Goal: Information Seeking & Learning: Learn about a topic

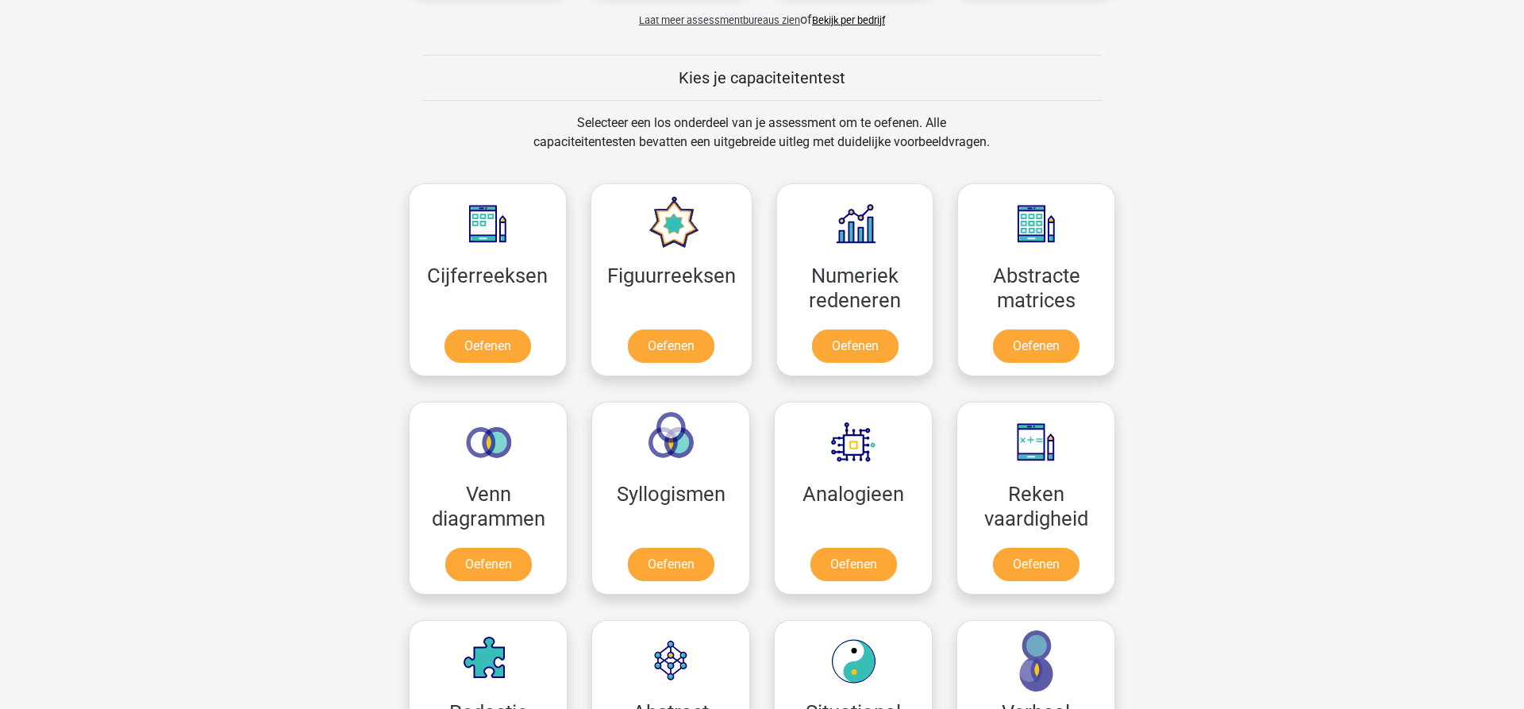
scroll to position [567, 0]
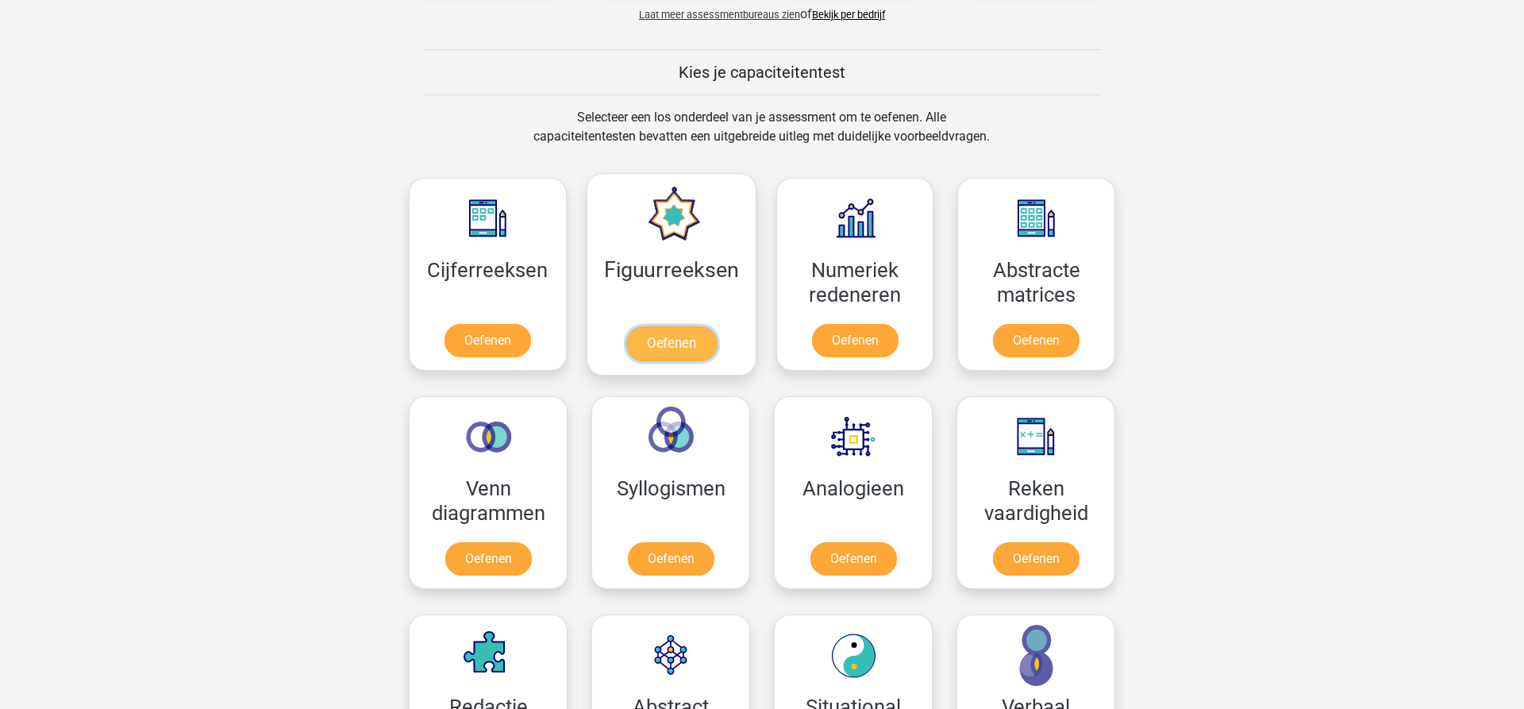
click at [667, 342] on link "Oefenen" at bounding box center [671, 343] width 91 height 35
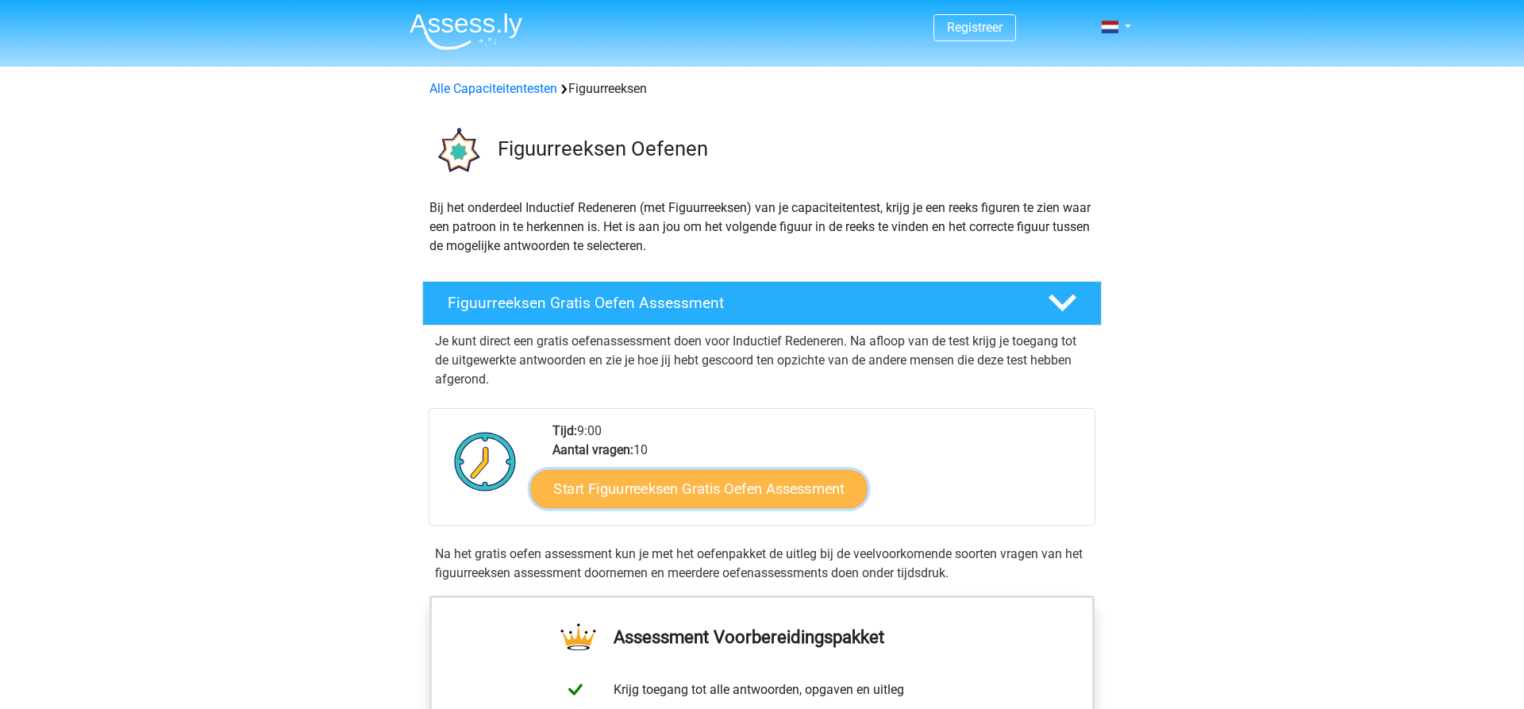
click at [678, 495] on link "Start Figuurreeksen Gratis Oefen Assessment" at bounding box center [699, 488] width 337 height 38
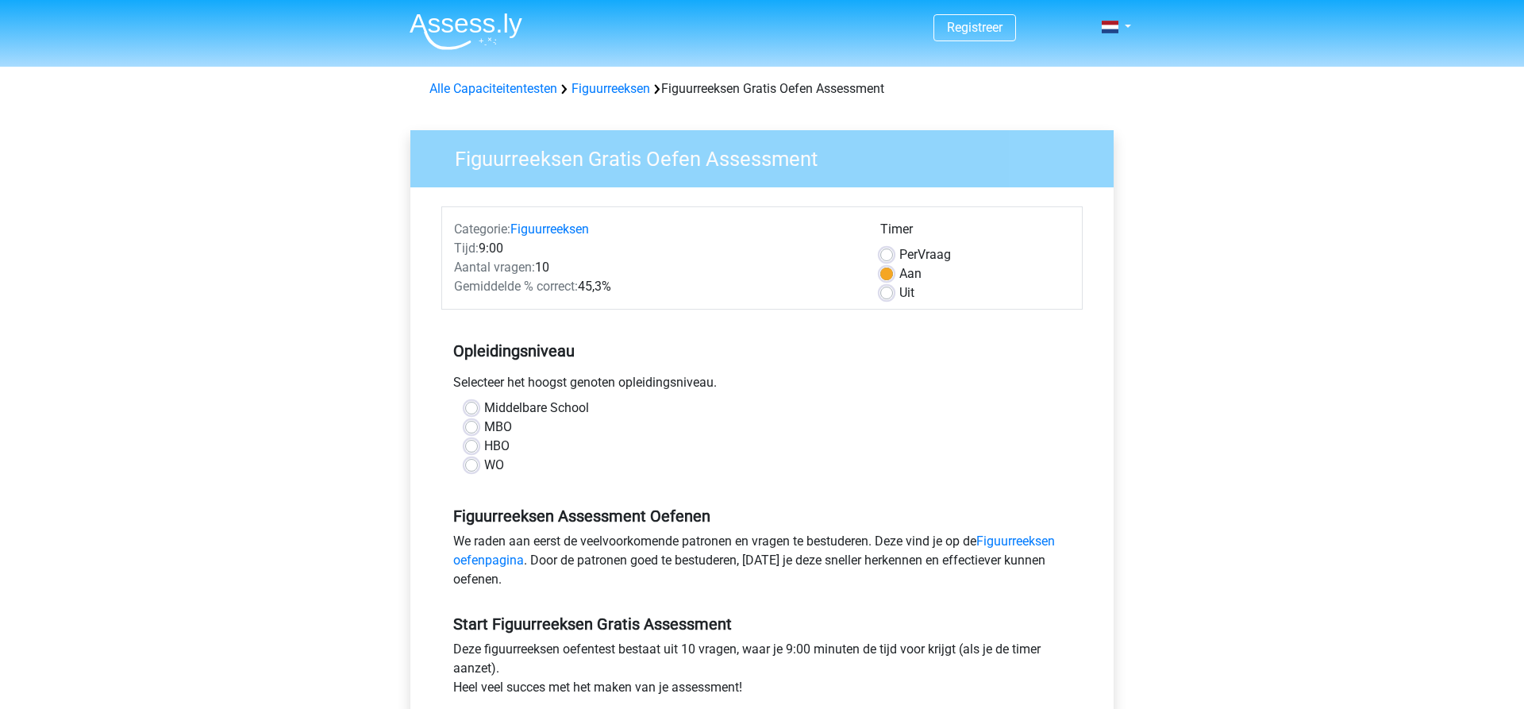
click at [484, 405] on label "Middelbare School" at bounding box center [536, 408] width 105 height 19
click at [470, 405] on input "Middelbare School" at bounding box center [471, 407] width 13 height 16
radio input "true"
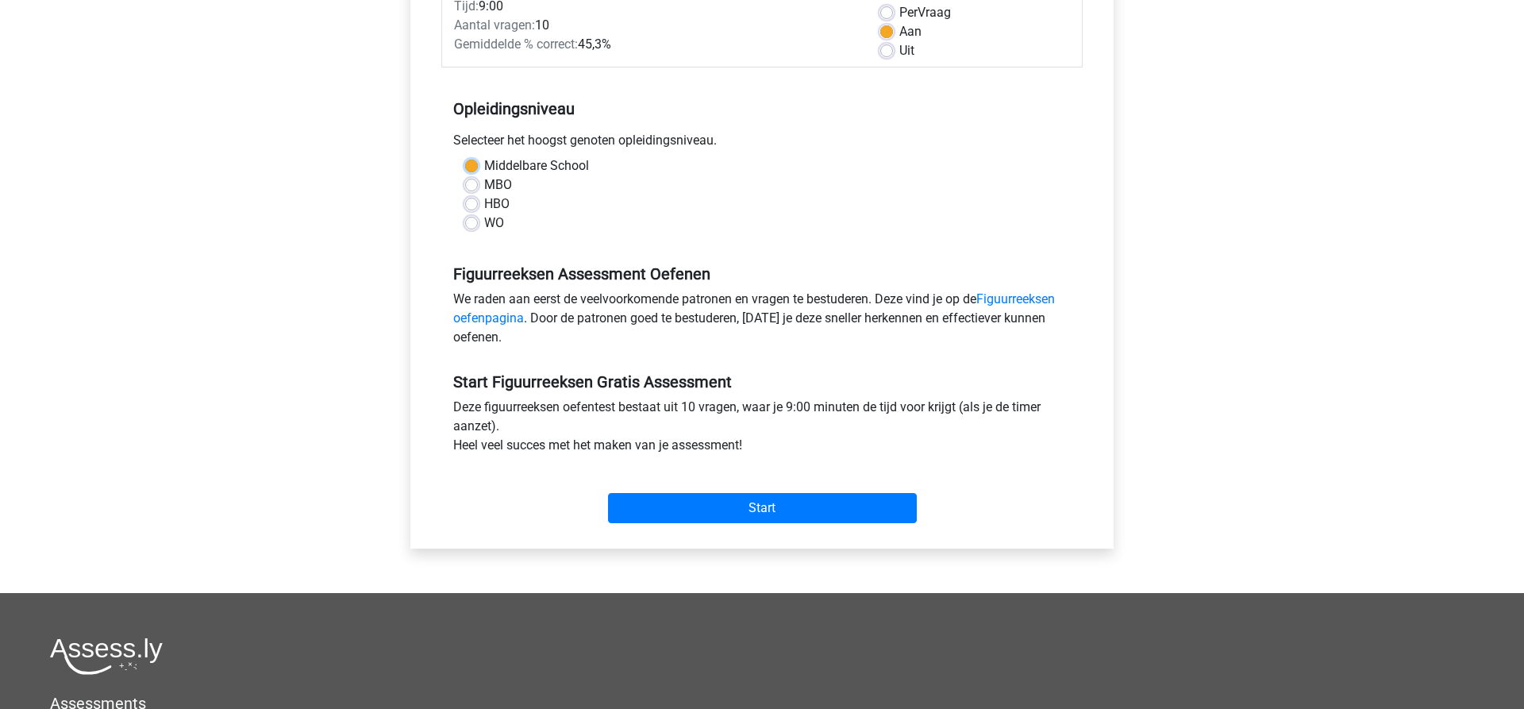
scroll to position [243, 0]
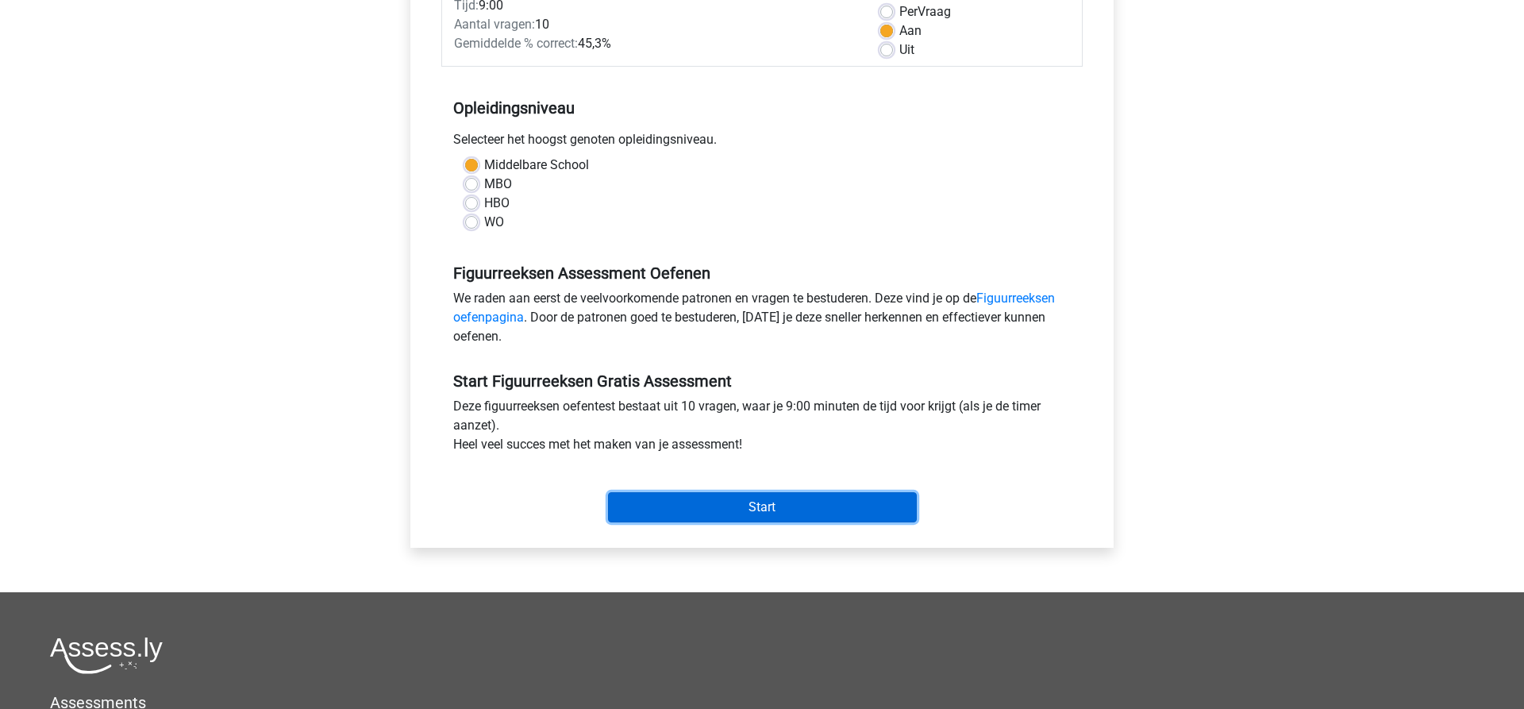
click at [766, 511] on input "Start" at bounding box center [762, 507] width 309 height 30
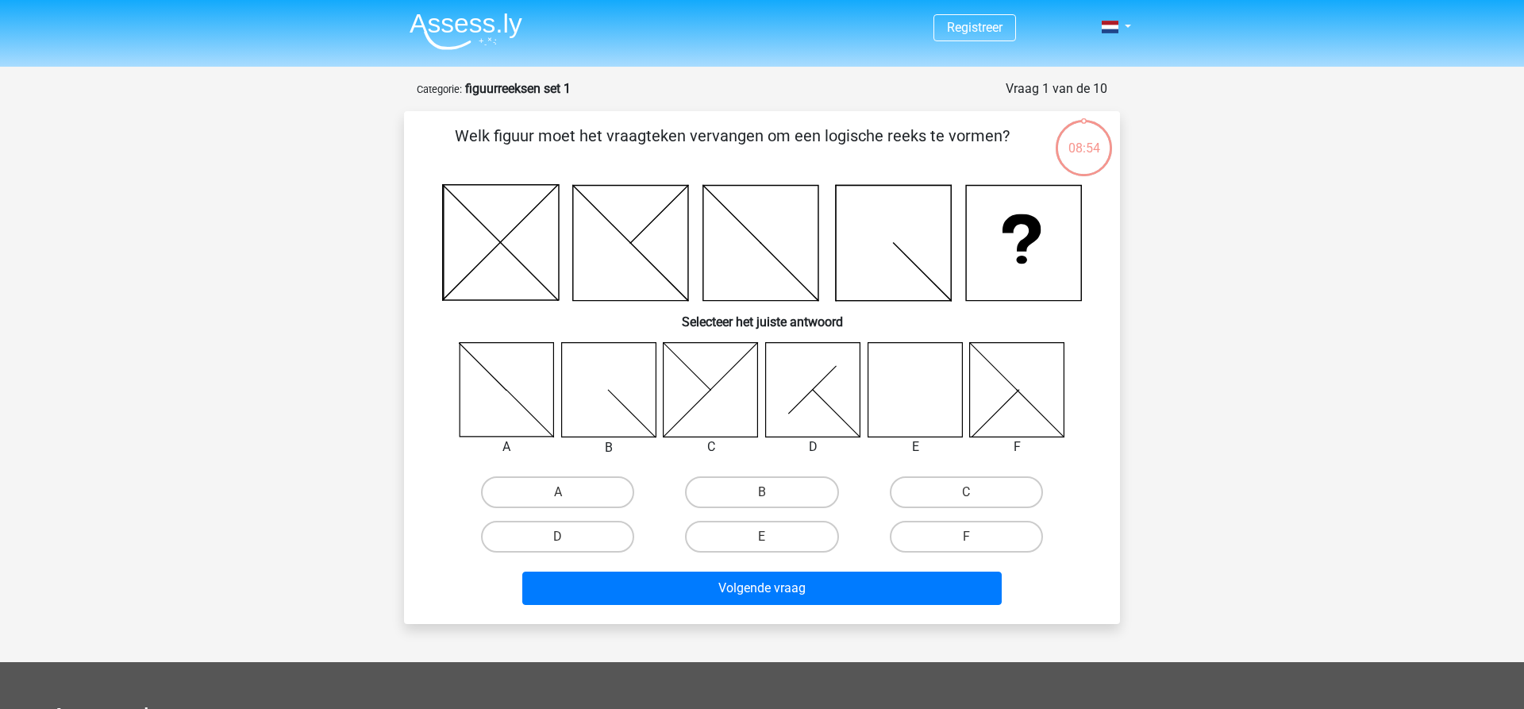
click at [765, 541] on input "E" at bounding box center [767, 542] width 10 height 10
radio input "true"
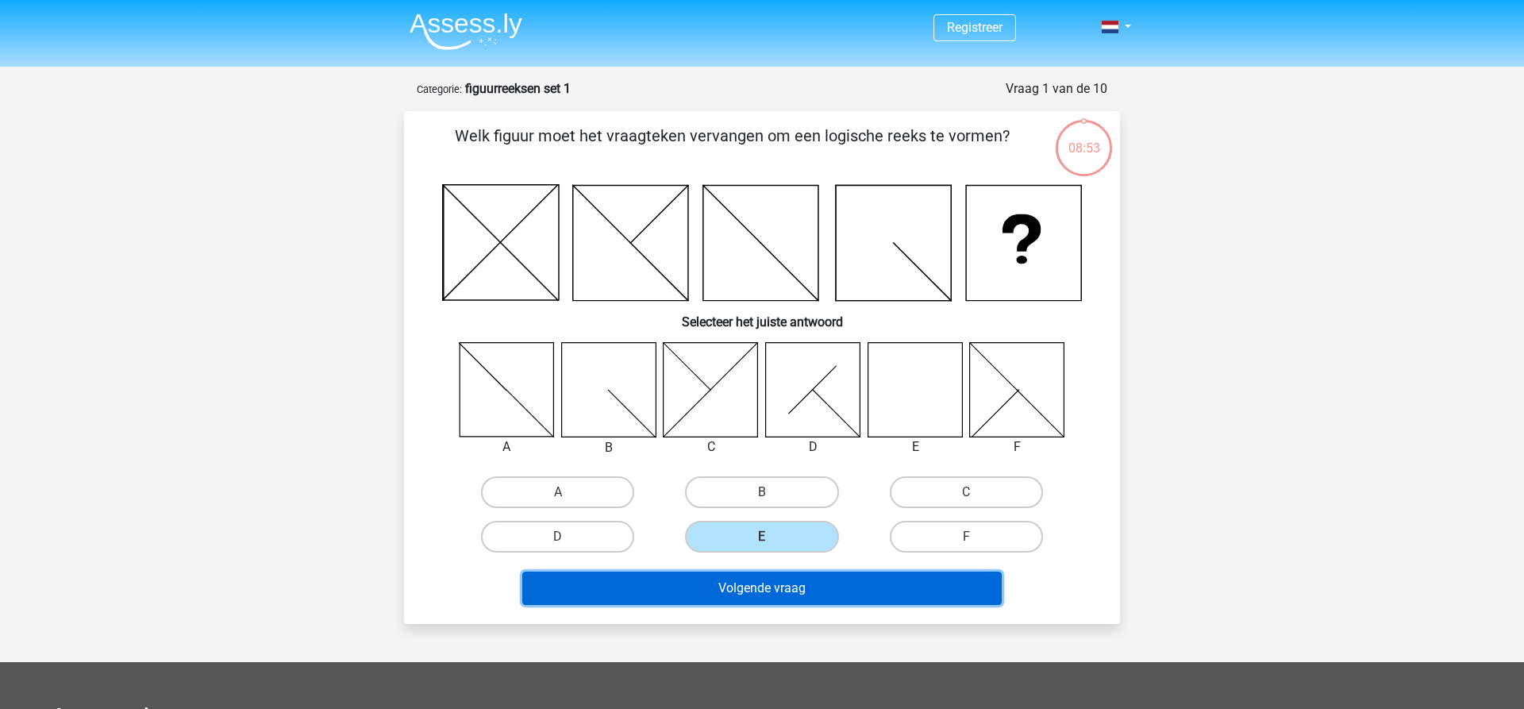
click at [759, 592] on button "Volgende vraag" at bounding box center [762, 588] width 480 height 33
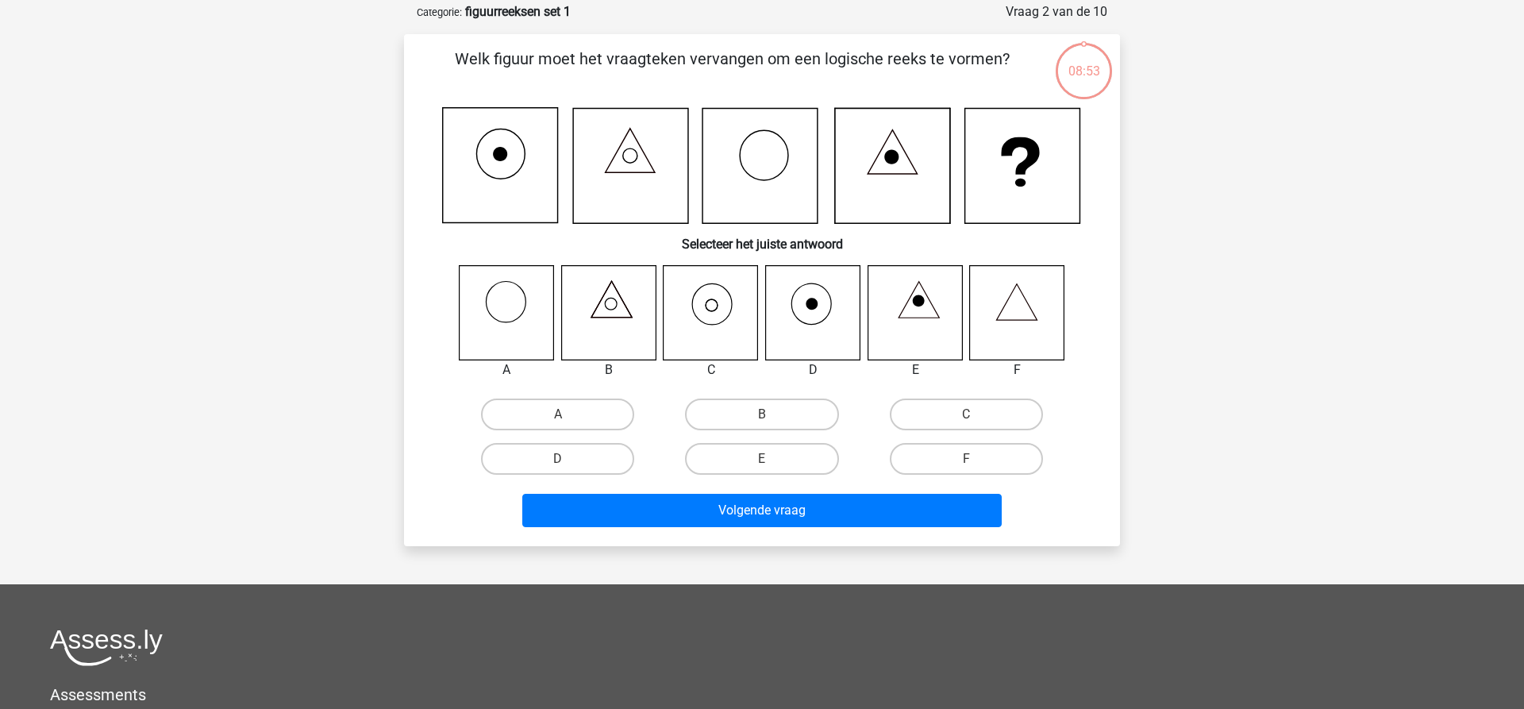
scroll to position [79, 0]
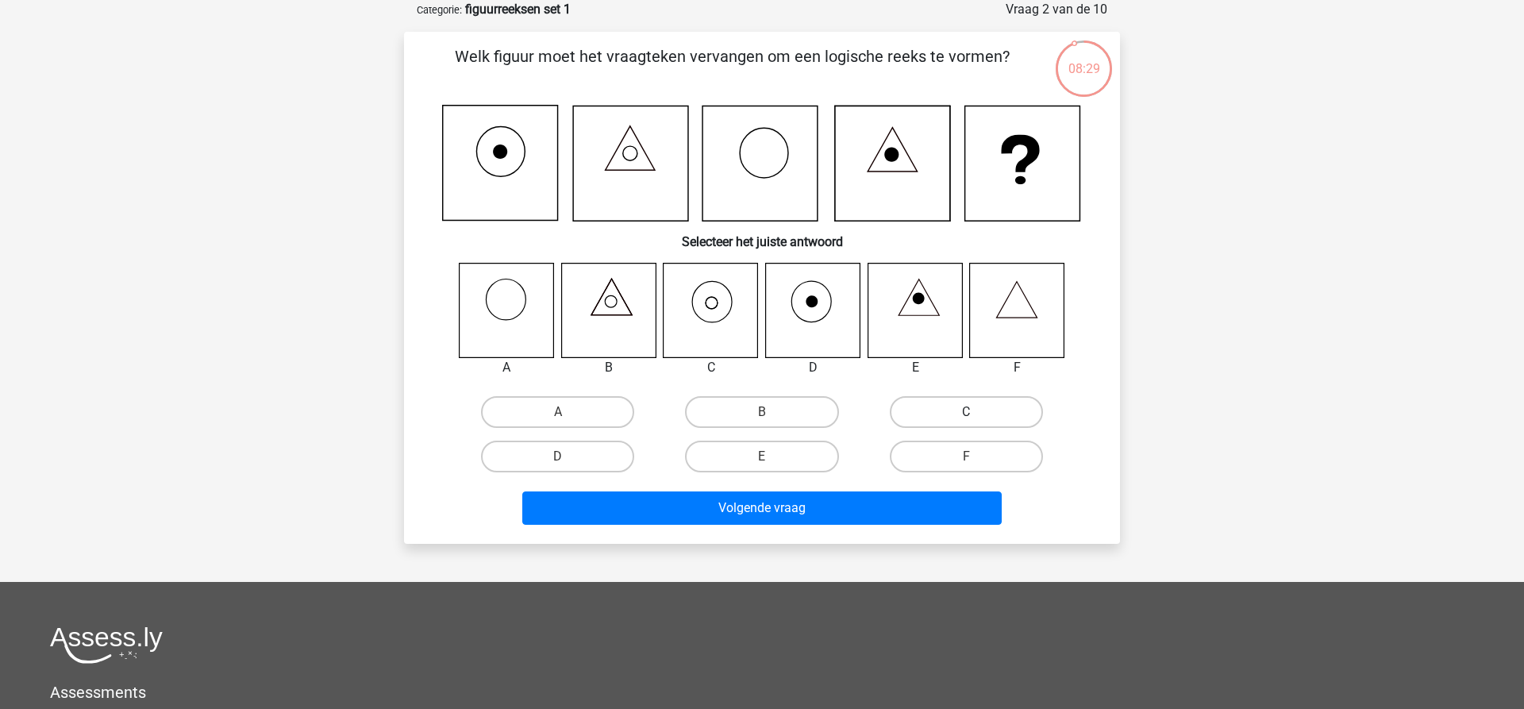
click at [983, 407] on label "C" at bounding box center [966, 412] width 153 height 32
click at [977, 412] on input "C" at bounding box center [971, 417] width 10 height 10
radio input "true"
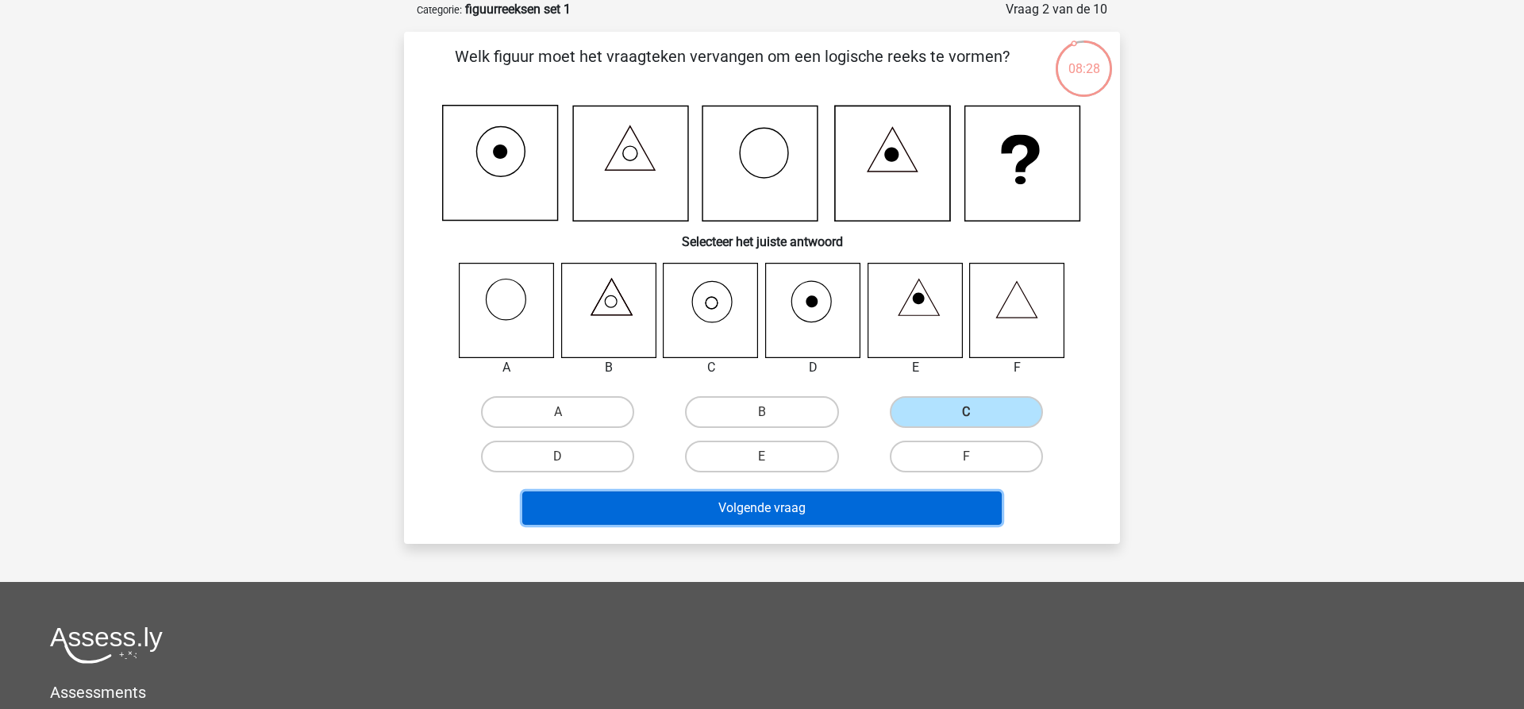
click at [787, 511] on button "Volgende vraag" at bounding box center [762, 507] width 480 height 33
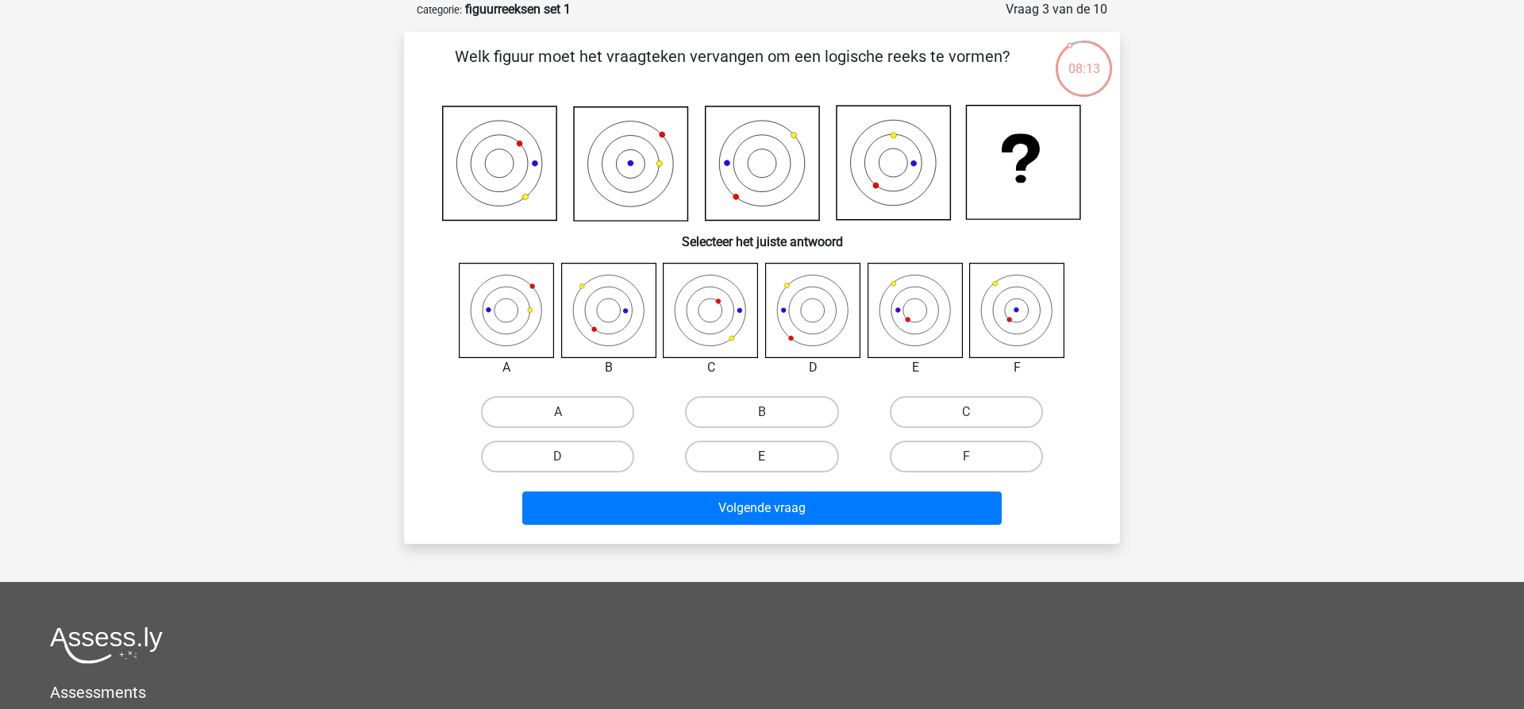
click at [777, 449] on label "E" at bounding box center [761, 457] width 153 height 32
click at [773, 457] on input "E" at bounding box center [767, 462] width 10 height 10
radio input "true"
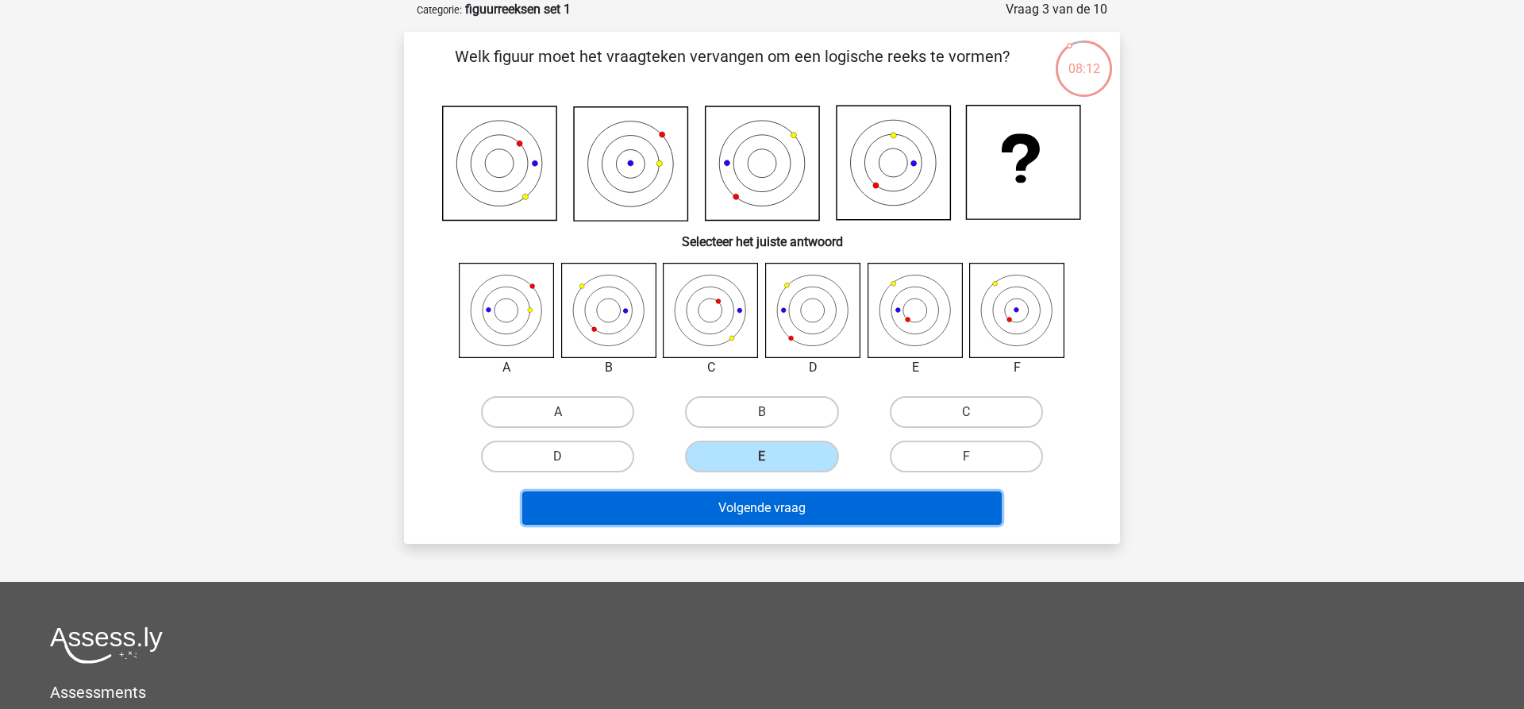
click at [774, 503] on button "Volgende vraag" at bounding box center [762, 507] width 480 height 33
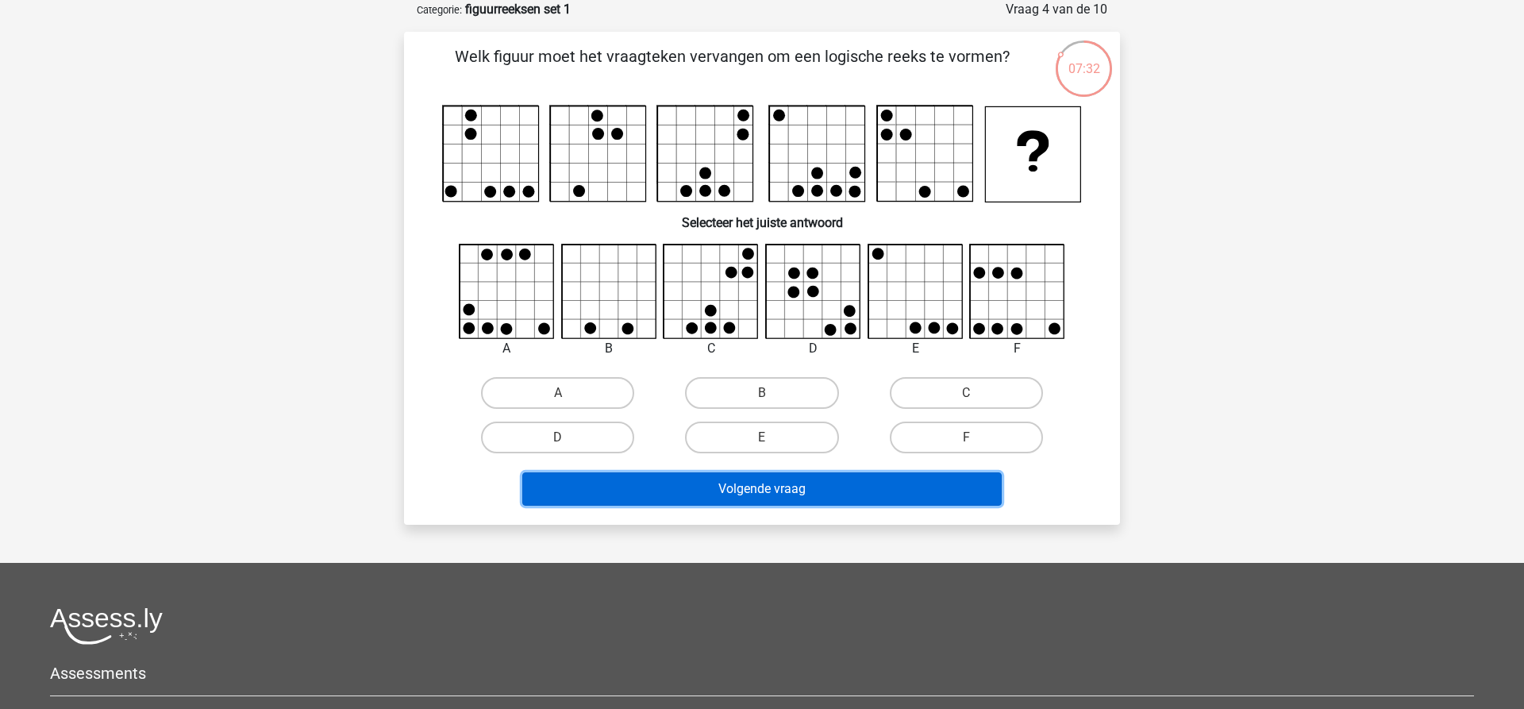
click at [758, 485] on button "Volgende vraag" at bounding box center [762, 488] width 480 height 33
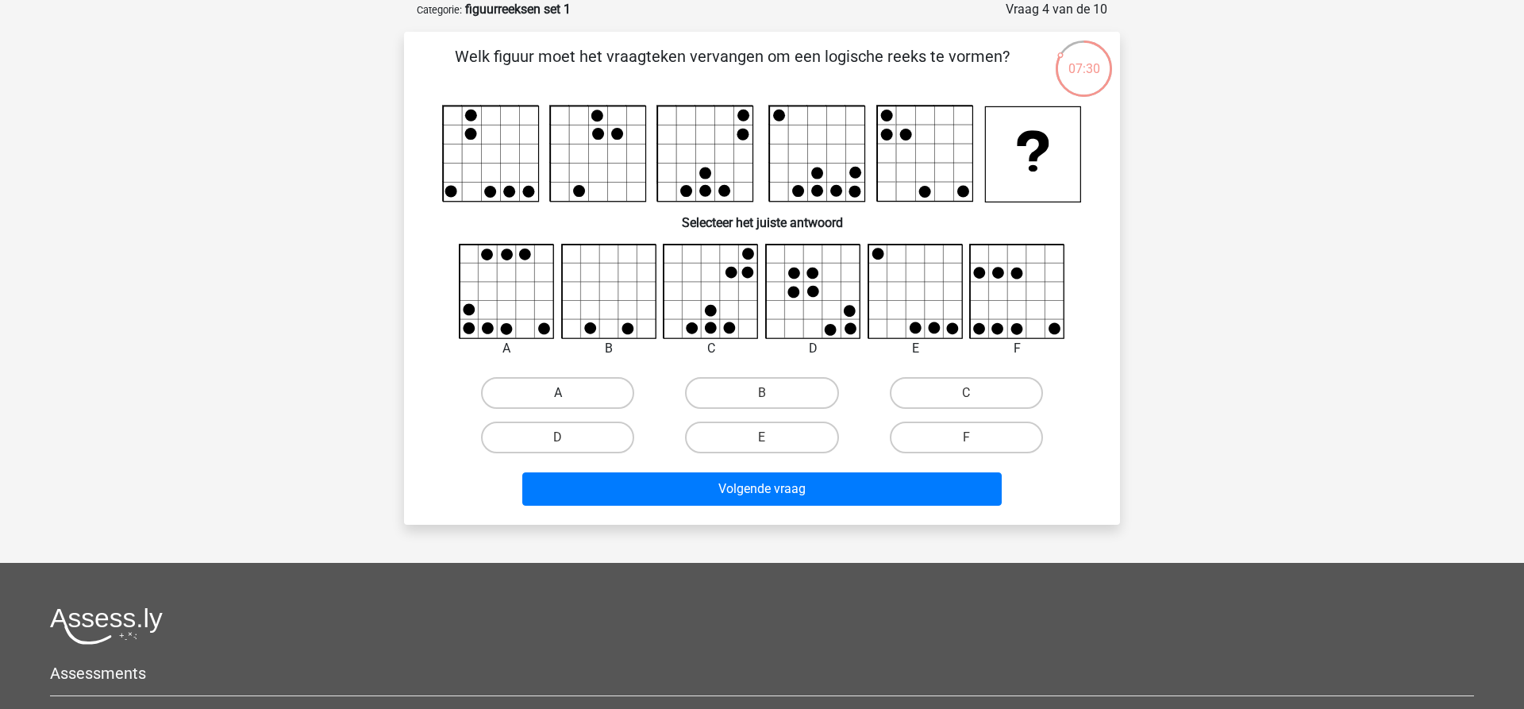
click at [554, 393] on label "A" at bounding box center [557, 393] width 153 height 32
click at [558, 393] on input "A" at bounding box center [563, 398] width 10 height 10
radio input "true"
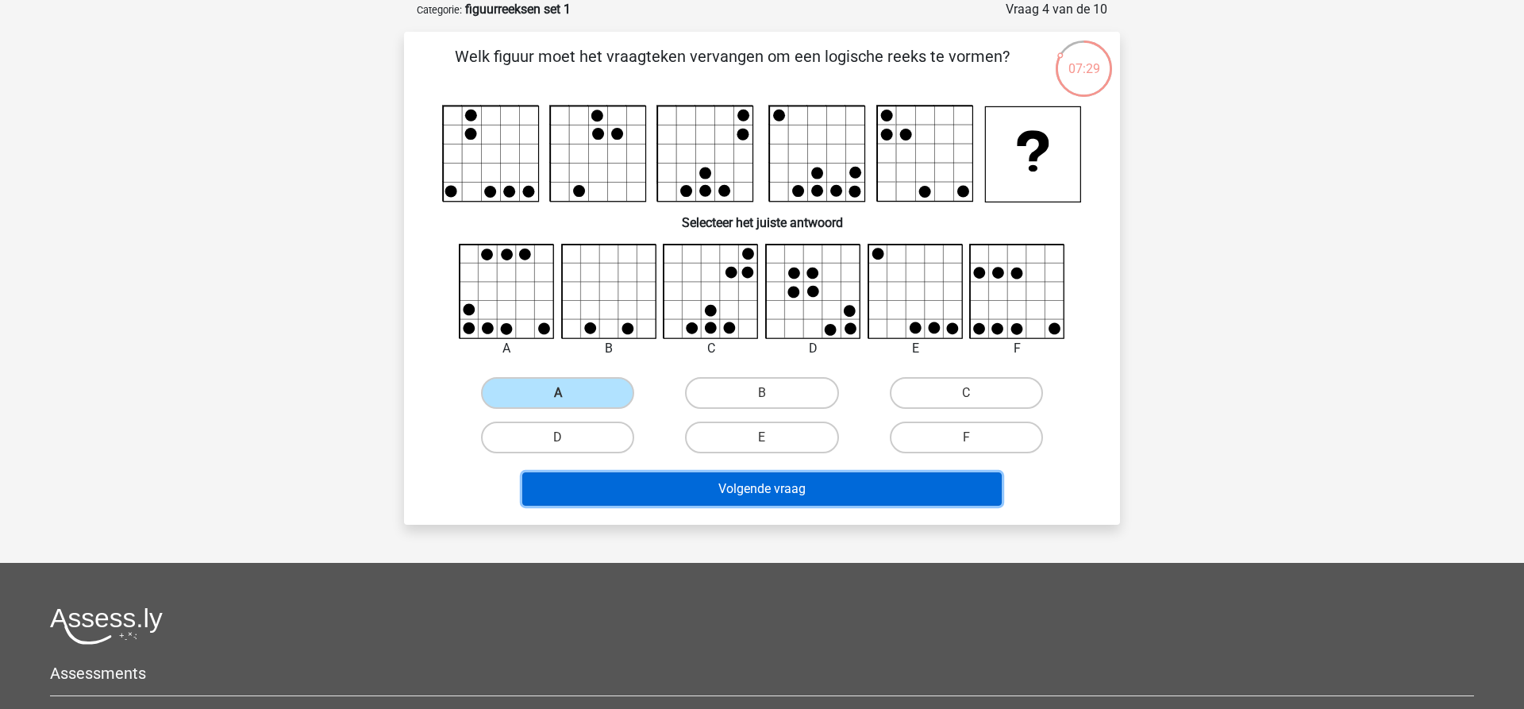
click at [773, 492] on button "Volgende vraag" at bounding box center [762, 488] width 480 height 33
click at [758, 488] on button "Volgende vraag" at bounding box center [762, 488] width 480 height 33
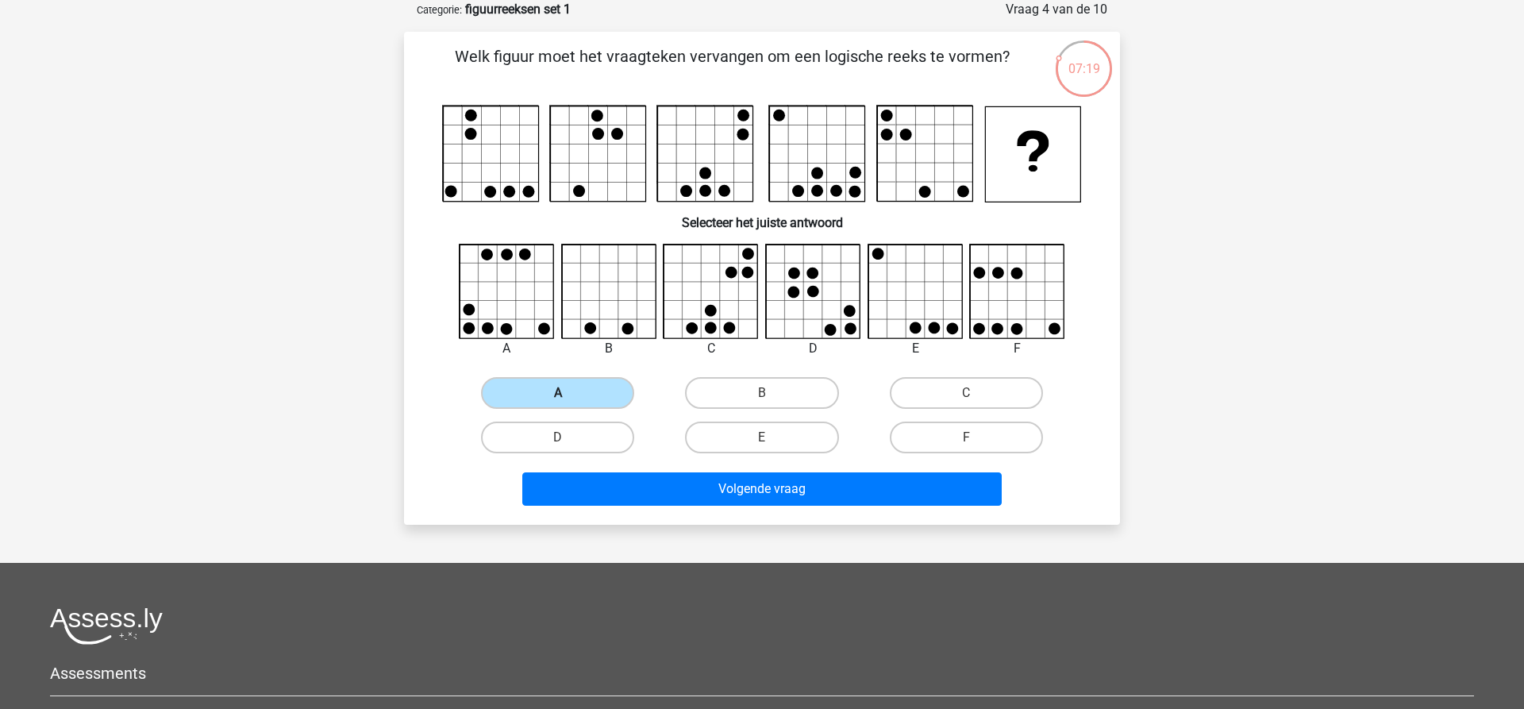
click at [565, 391] on label "A" at bounding box center [557, 393] width 153 height 32
click at [565, 393] on input "A" at bounding box center [563, 398] width 10 height 10
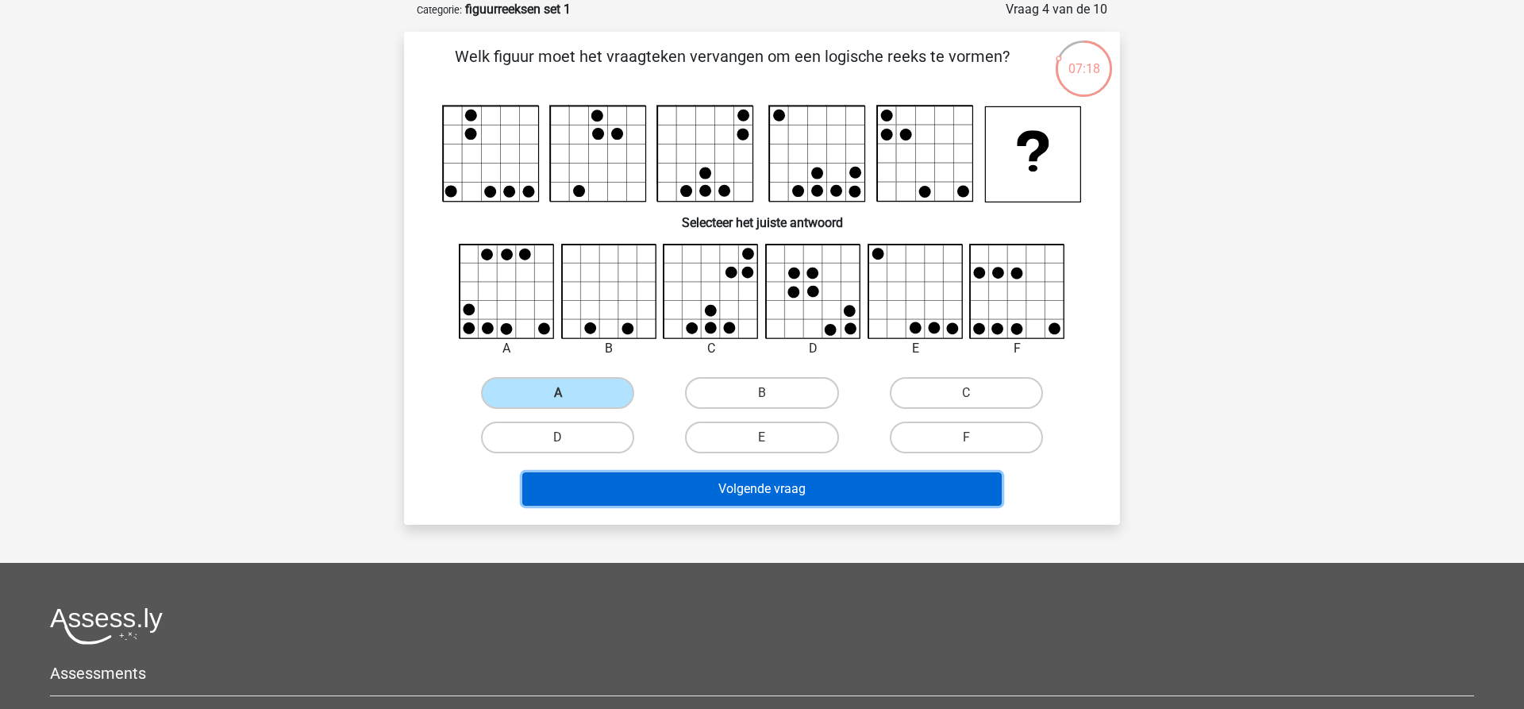
click at [762, 489] on button "Volgende vraag" at bounding box center [762, 488] width 480 height 33
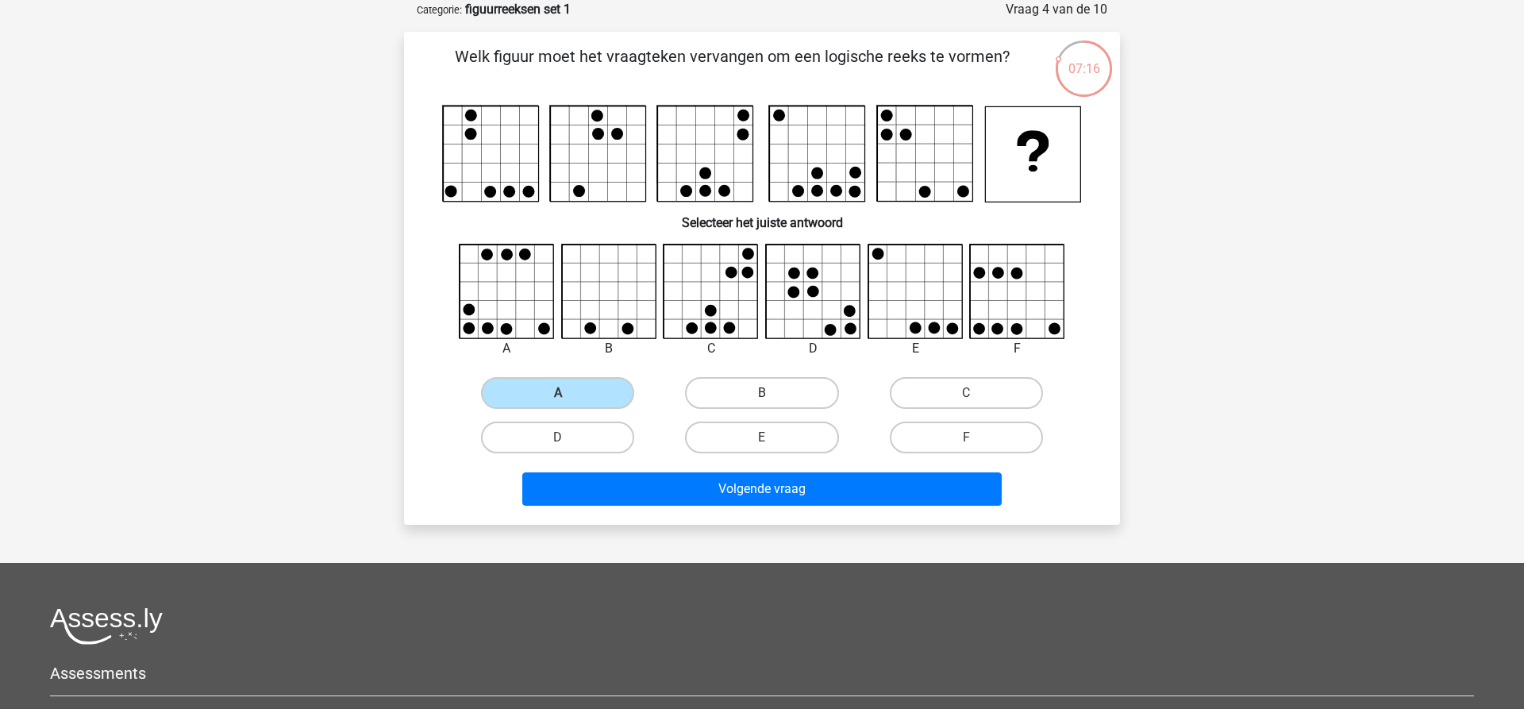
click at [761, 391] on label "B" at bounding box center [761, 393] width 153 height 32
click at [762, 393] on input "B" at bounding box center [767, 398] width 10 height 10
radio input "true"
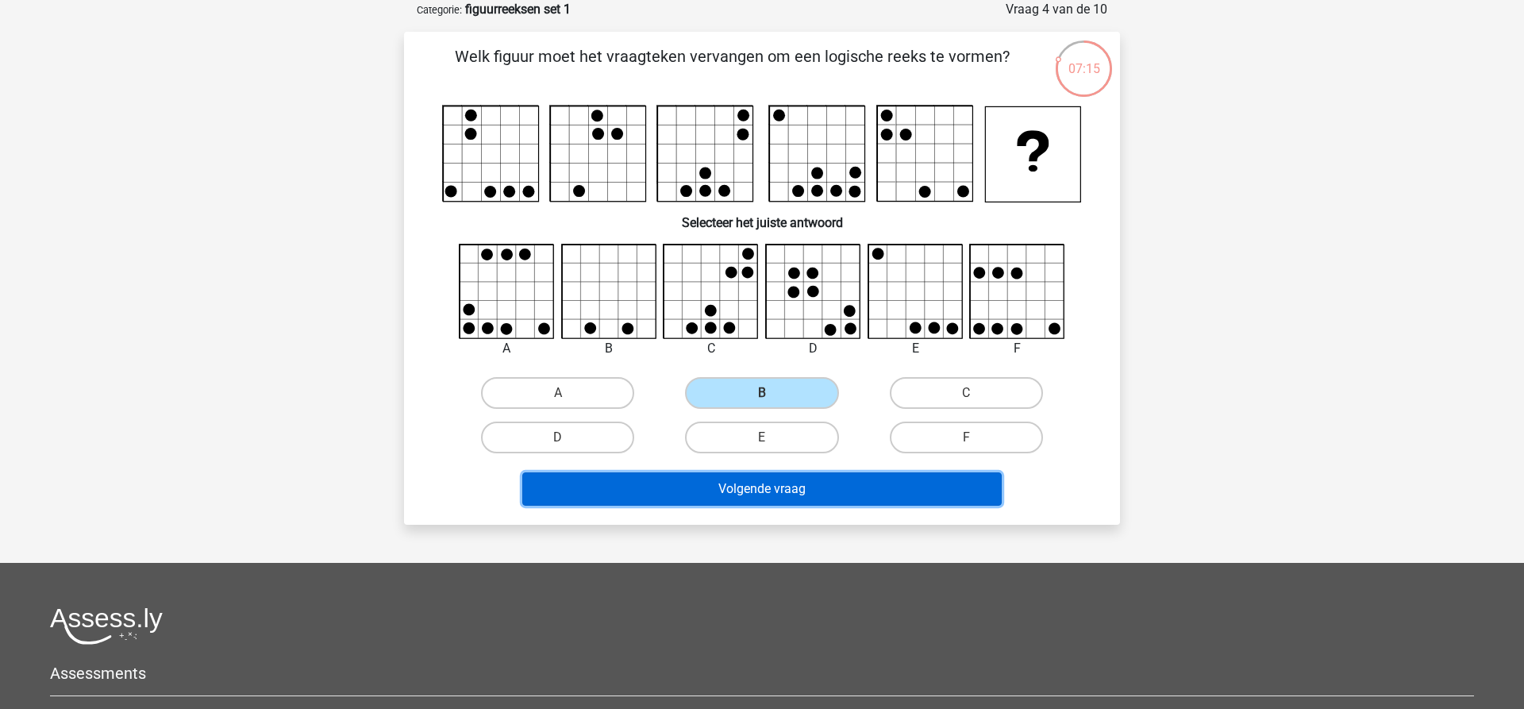
click at [757, 484] on button "Volgende vraag" at bounding box center [762, 488] width 480 height 33
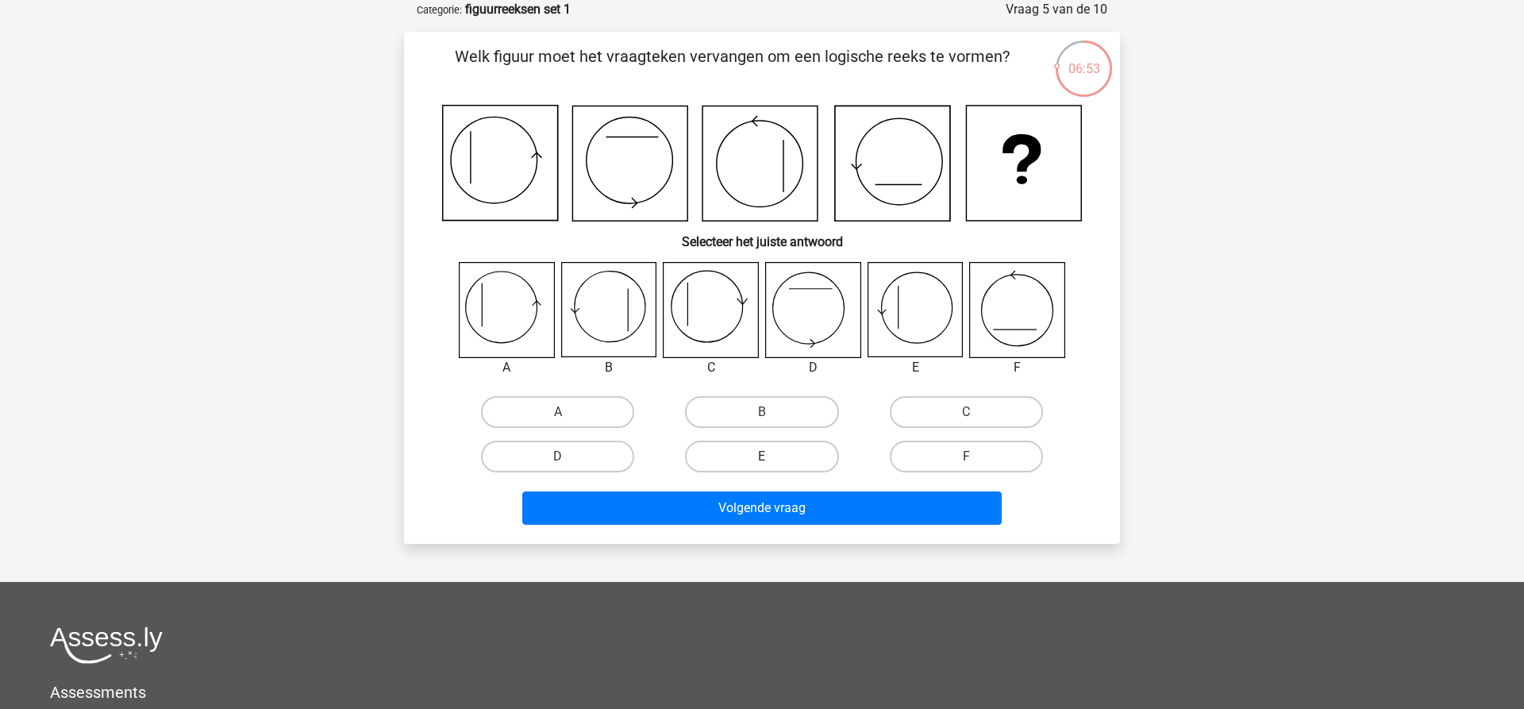
click at [779, 451] on label "E" at bounding box center [761, 457] width 153 height 32
click at [773, 457] on input "E" at bounding box center [767, 462] width 10 height 10
radio input "true"
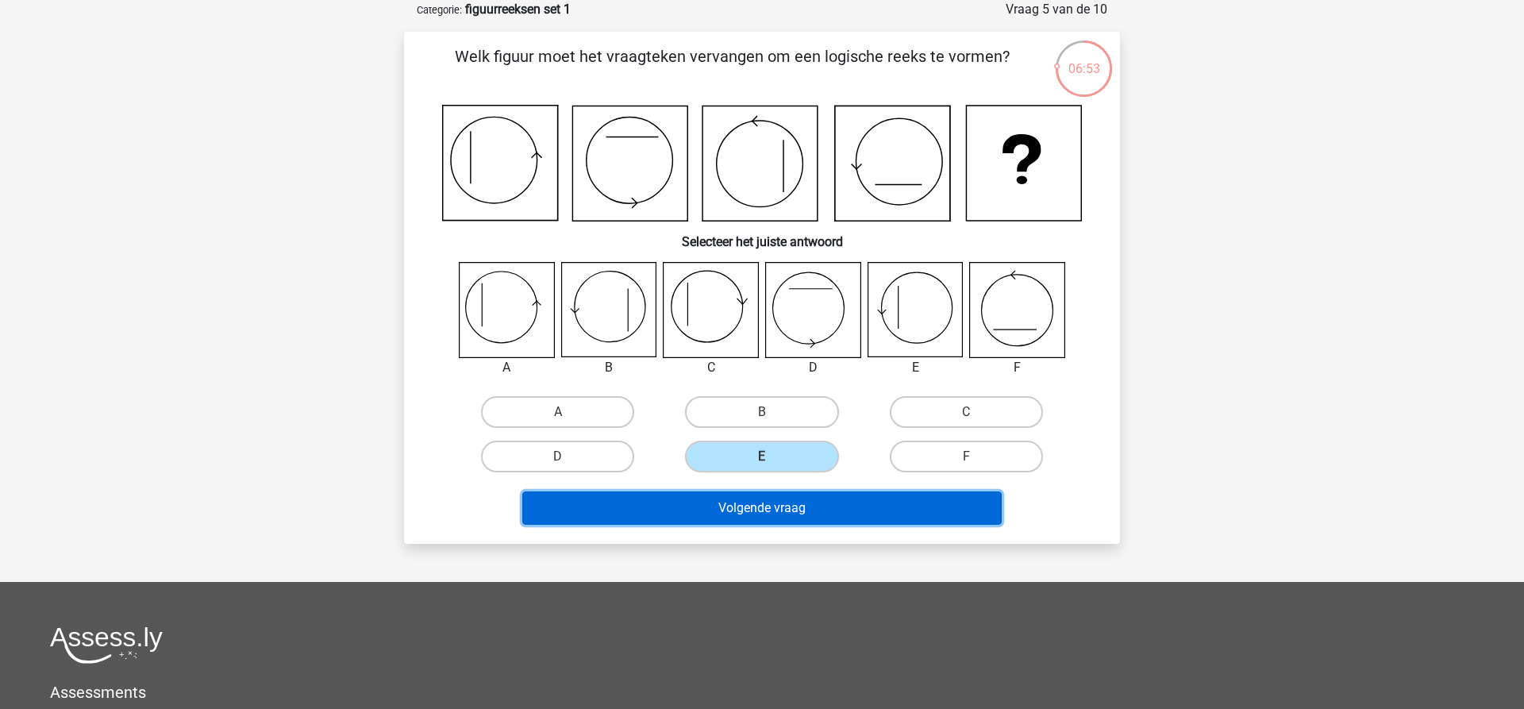
click at [770, 512] on button "Volgende vraag" at bounding box center [762, 507] width 480 height 33
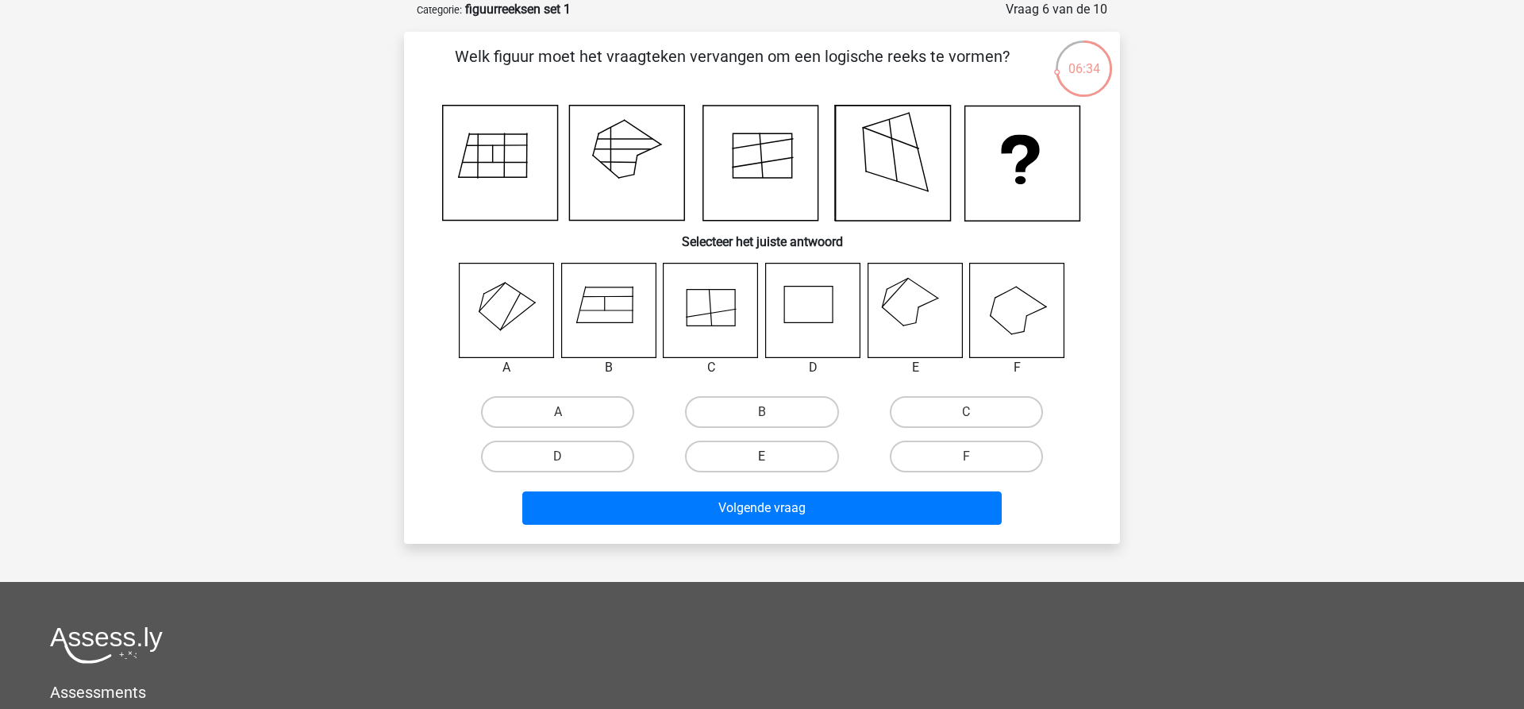
click at [777, 454] on label "E" at bounding box center [761, 457] width 153 height 32
click at [773, 457] on input "E" at bounding box center [767, 462] width 10 height 10
radio input "true"
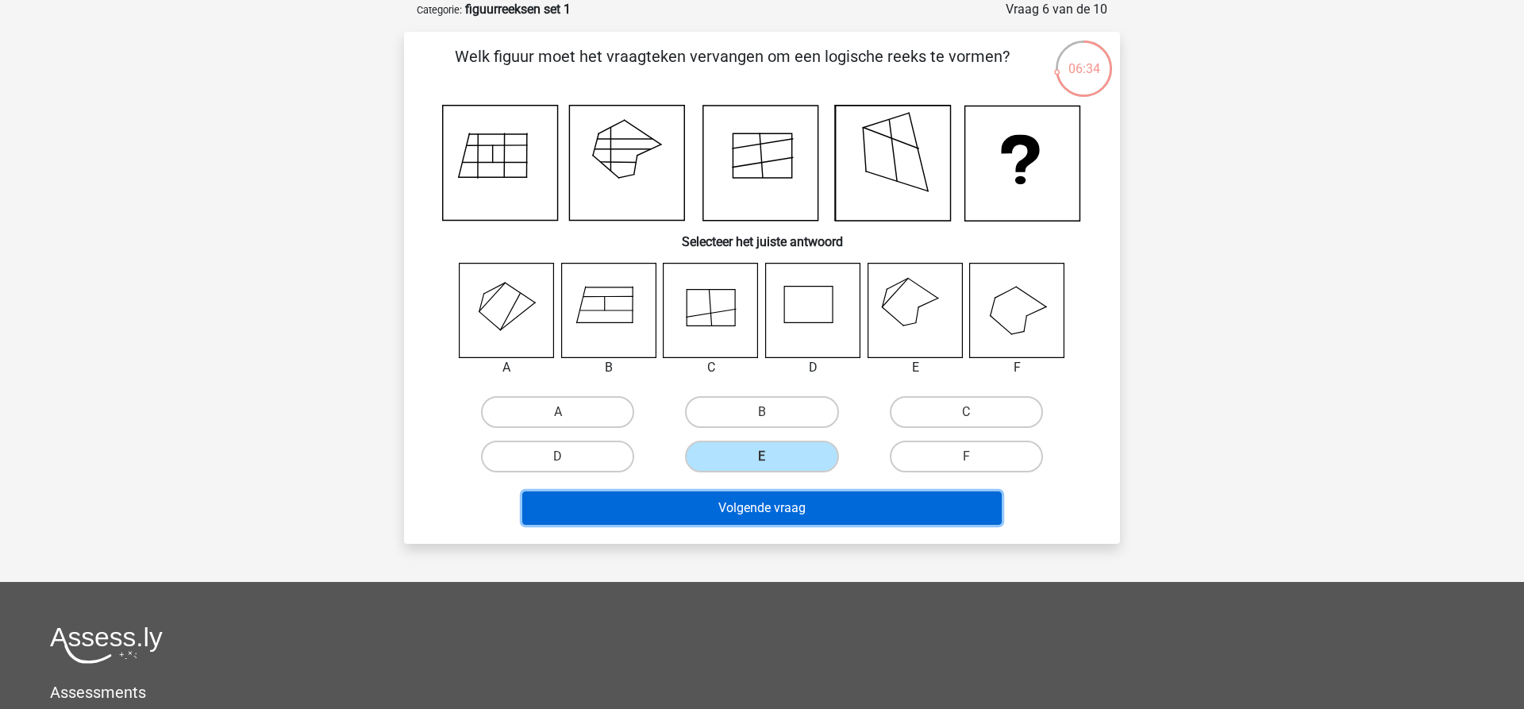
click at [777, 511] on button "Volgende vraag" at bounding box center [762, 507] width 480 height 33
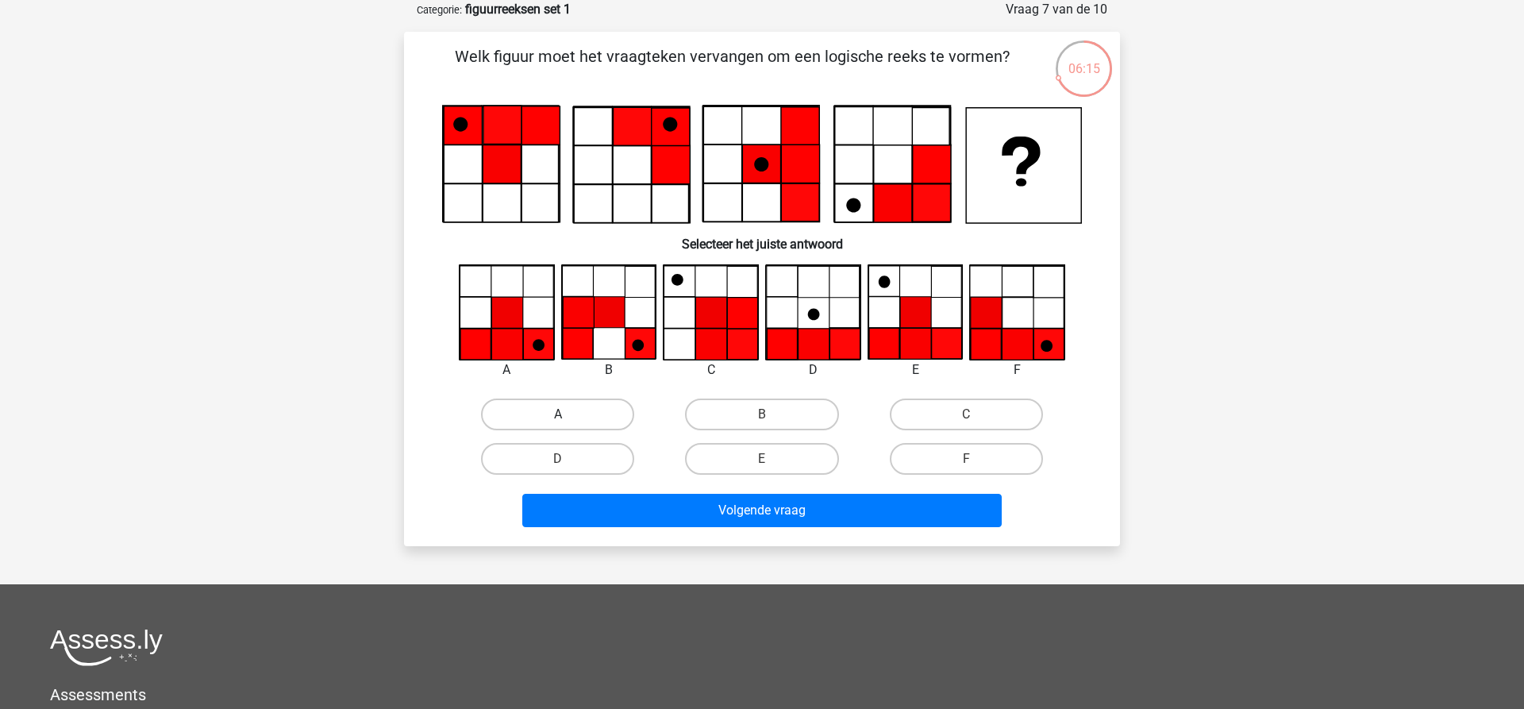
click at [574, 421] on label "A" at bounding box center [557, 415] width 153 height 32
click at [568, 421] on input "A" at bounding box center [563, 419] width 10 height 10
radio input "true"
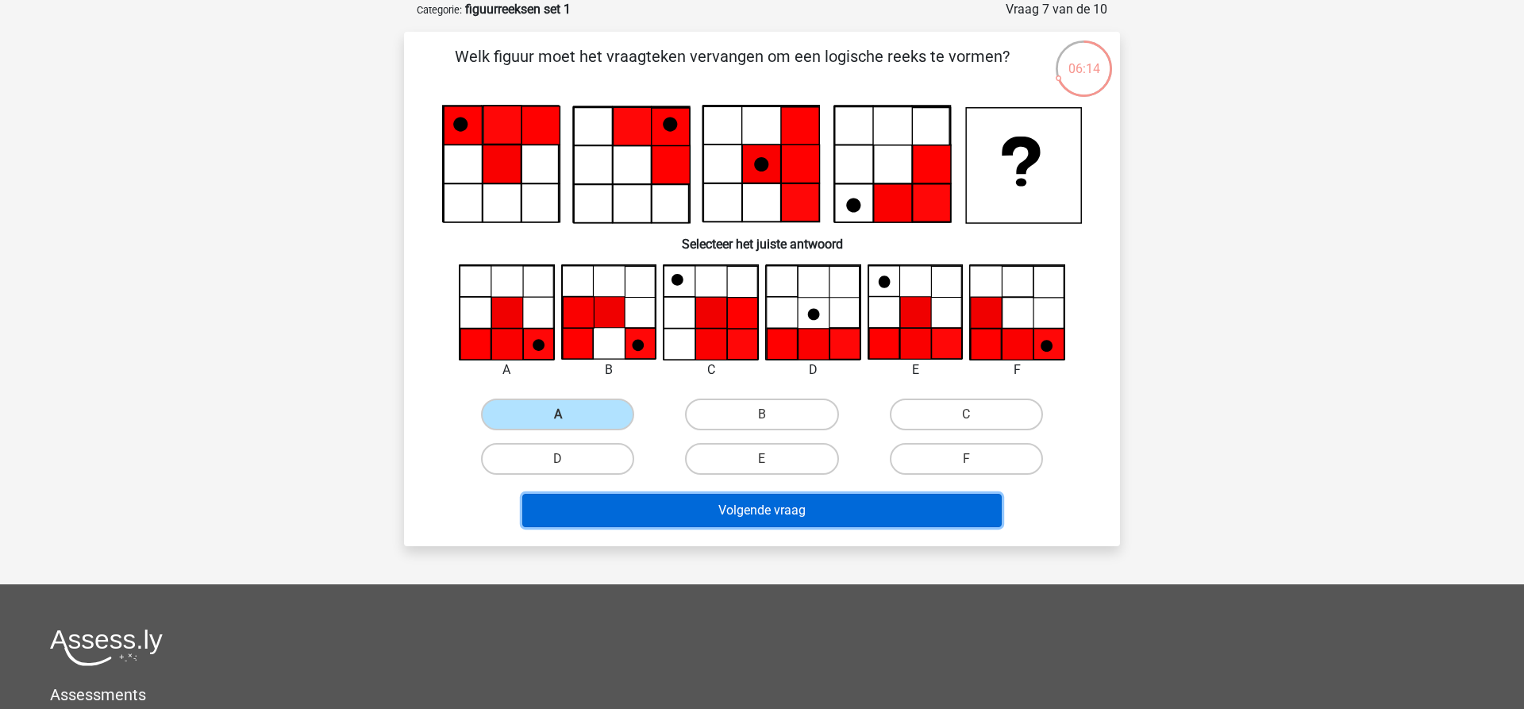
click at [734, 511] on button "Volgende vraag" at bounding box center [762, 510] width 480 height 33
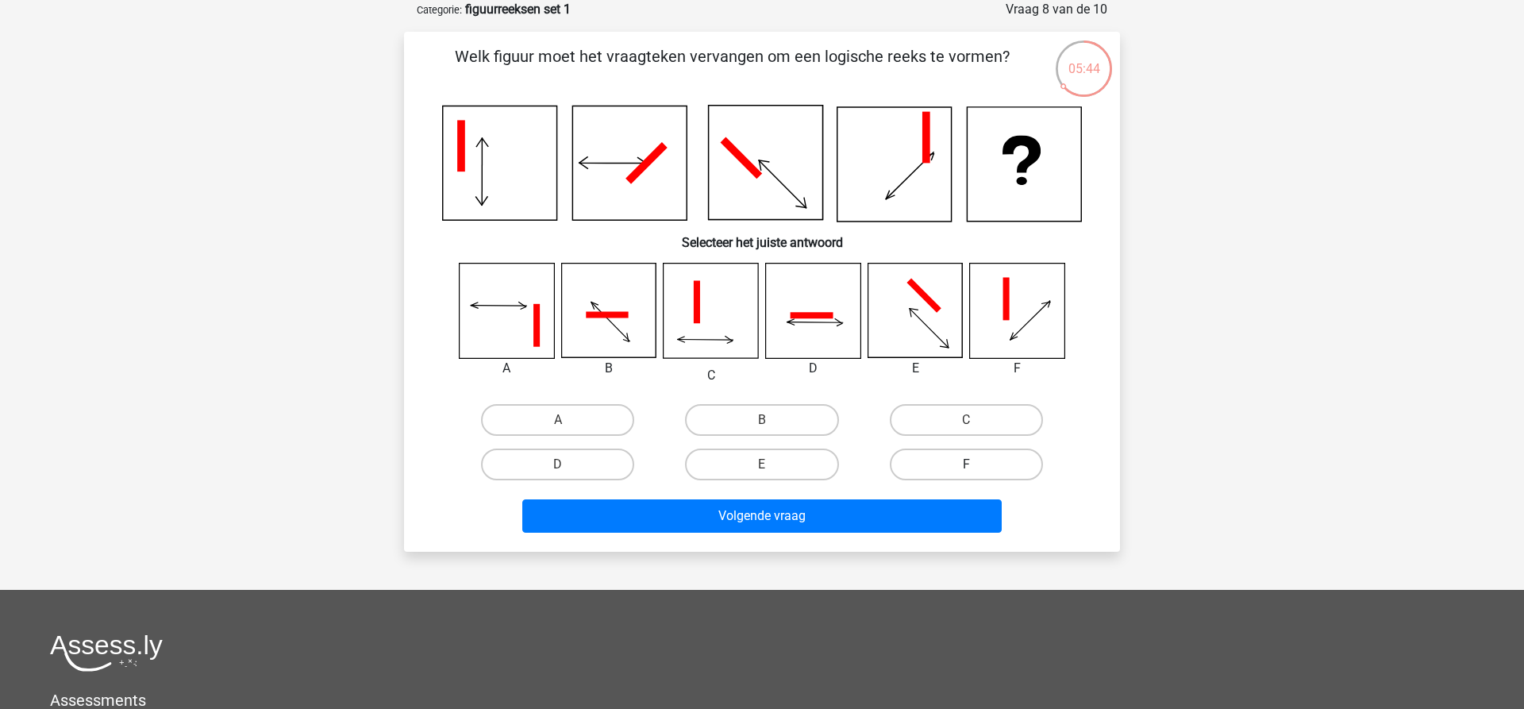
click at [989, 456] on label "F" at bounding box center [966, 465] width 153 height 32
click at [977, 464] on input "F" at bounding box center [971, 469] width 10 height 10
radio input "true"
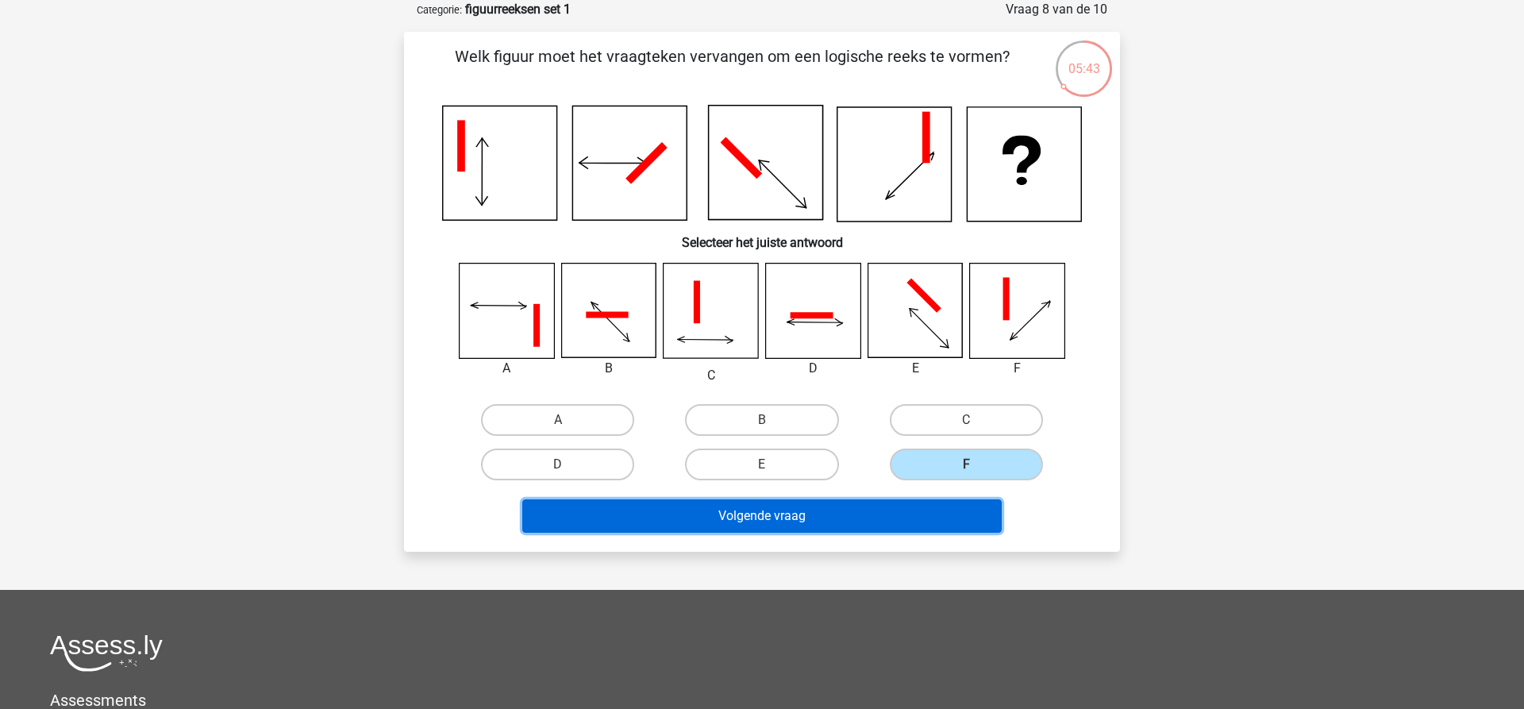
click at [928, 526] on button "Volgende vraag" at bounding box center [762, 515] width 480 height 33
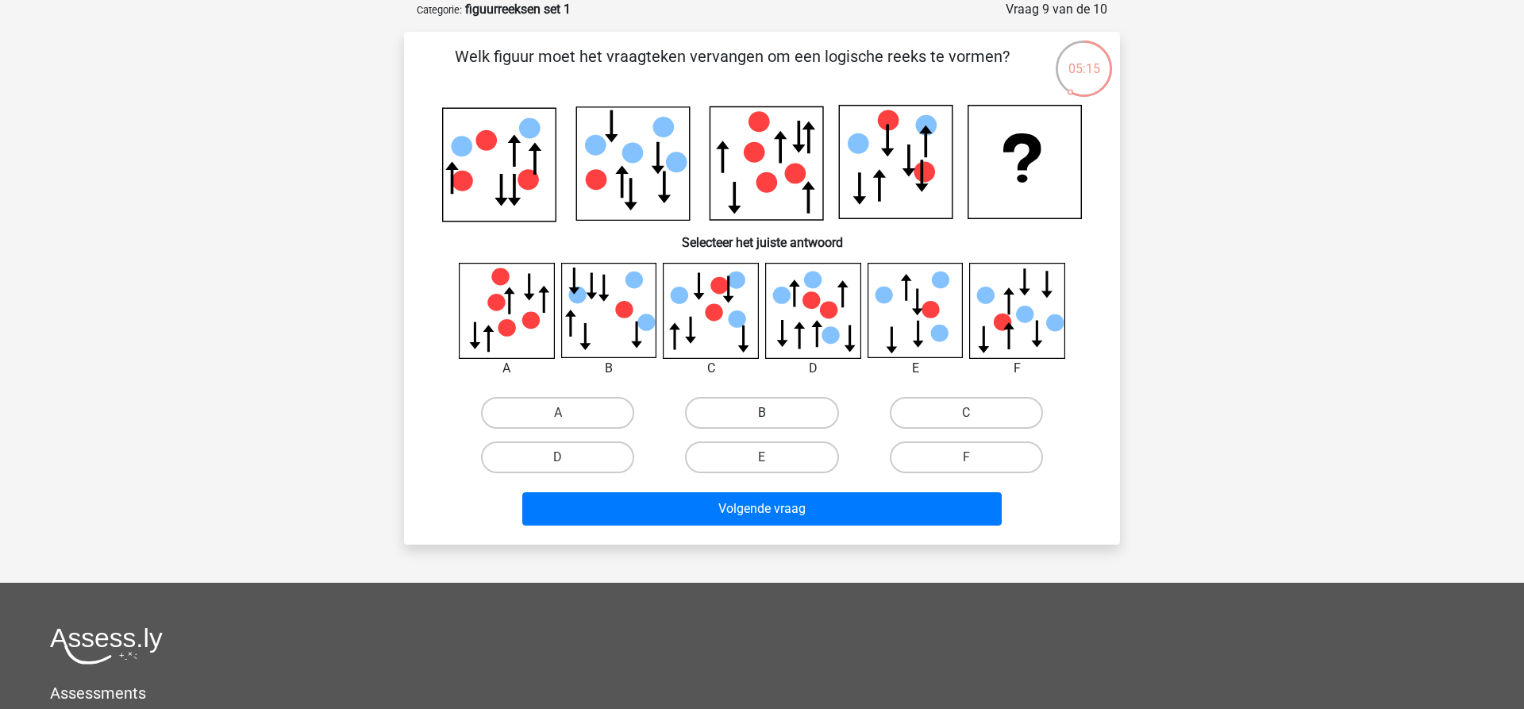
click at [757, 404] on label "B" at bounding box center [761, 413] width 153 height 32
click at [762, 413] on input "B" at bounding box center [767, 418] width 10 height 10
radio input "true"
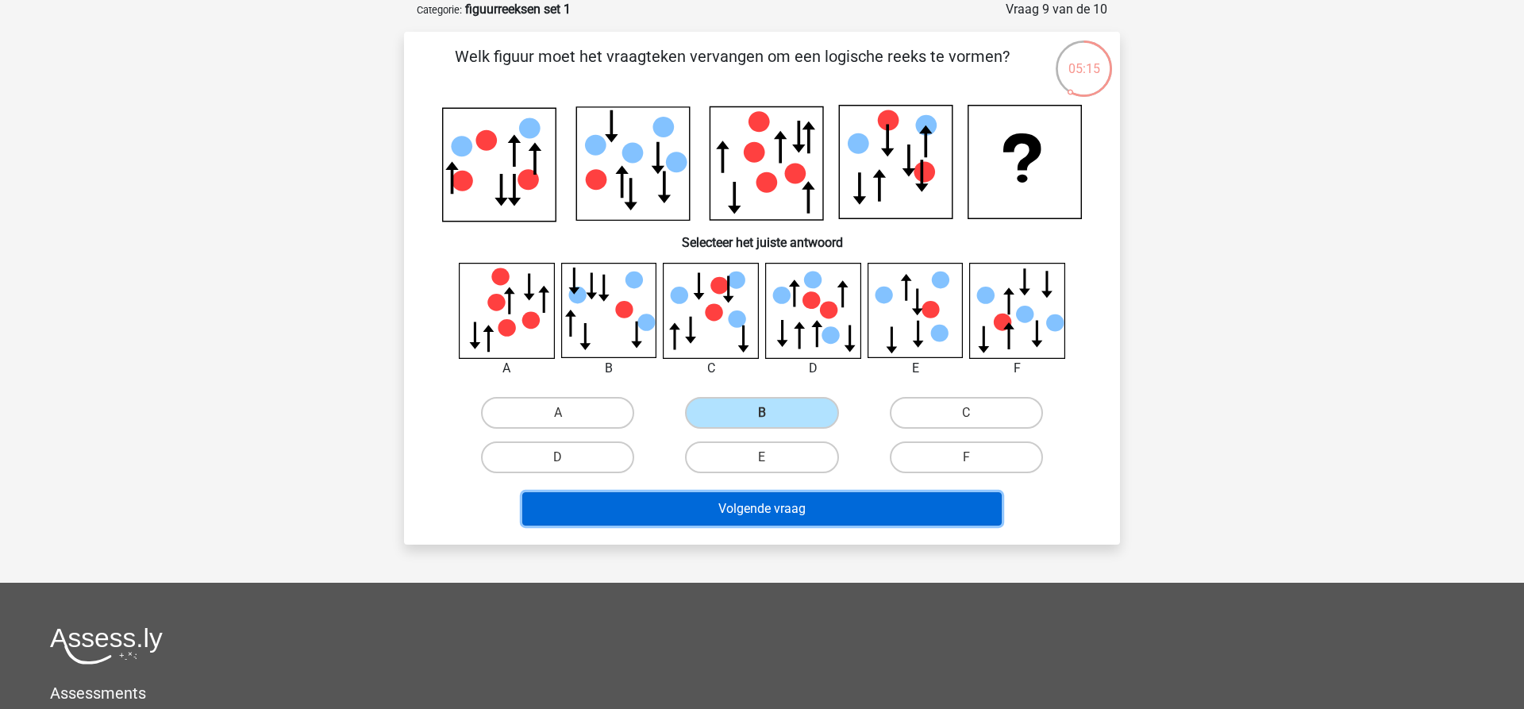
click at [778, 517] on button "Volgende vraag" at bounding box center [762, 508] width 480 height 33
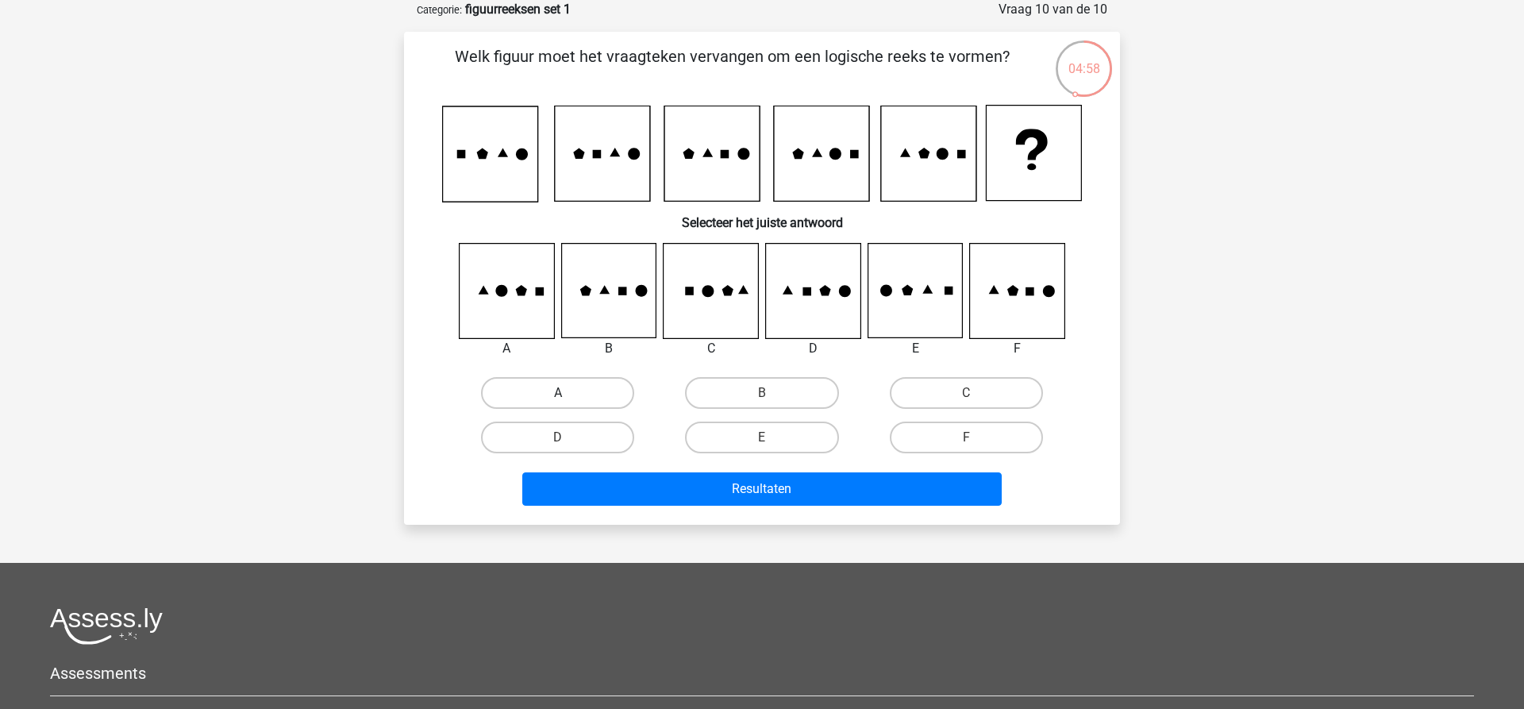
click at [583, 395] on label "A" at bounding box center [557, 393] width 153 height 32
click at [568, 395] on input "A" at bounding box center [563, 398] width 10 height 10
radio input "true"
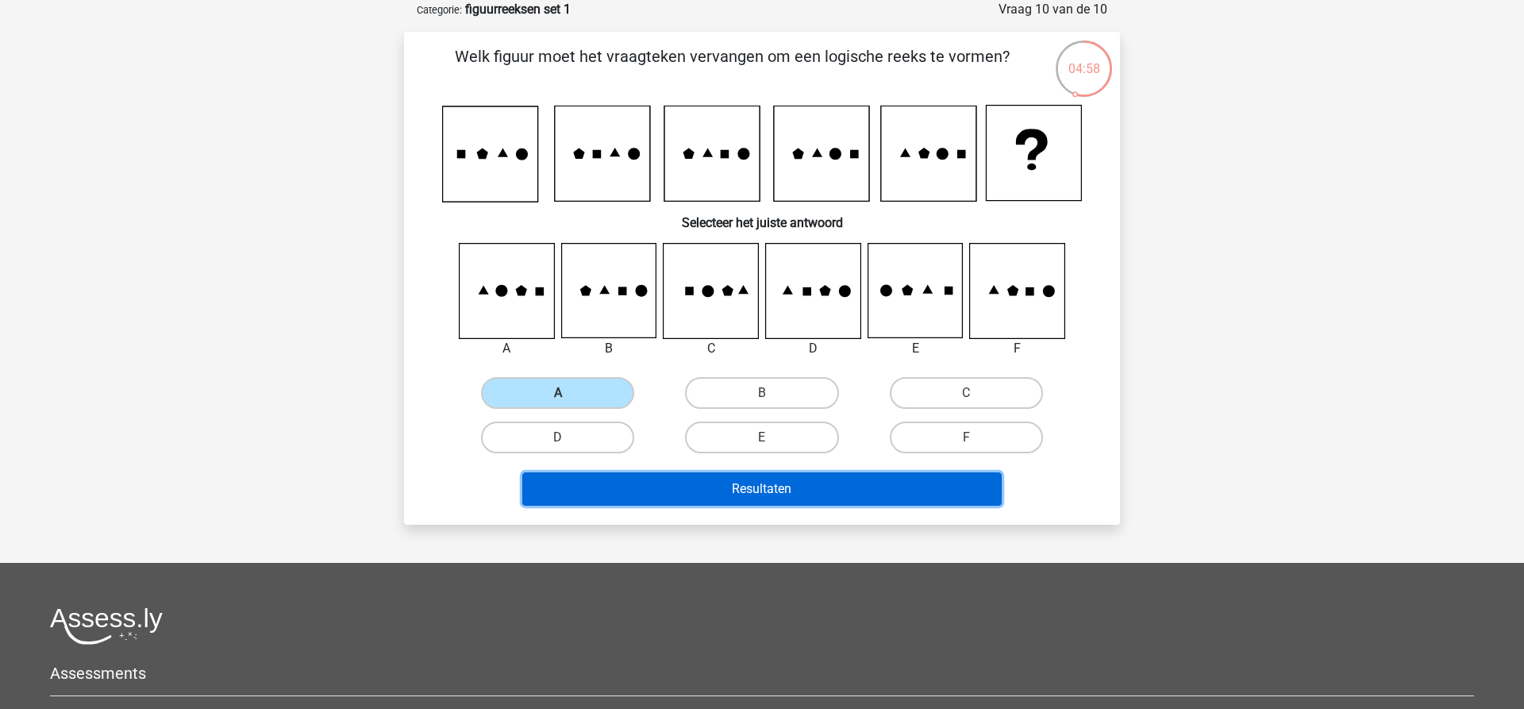
click at [725, 478] on button "Resultaten" at bounding box center [762, 488] width 480 height 33
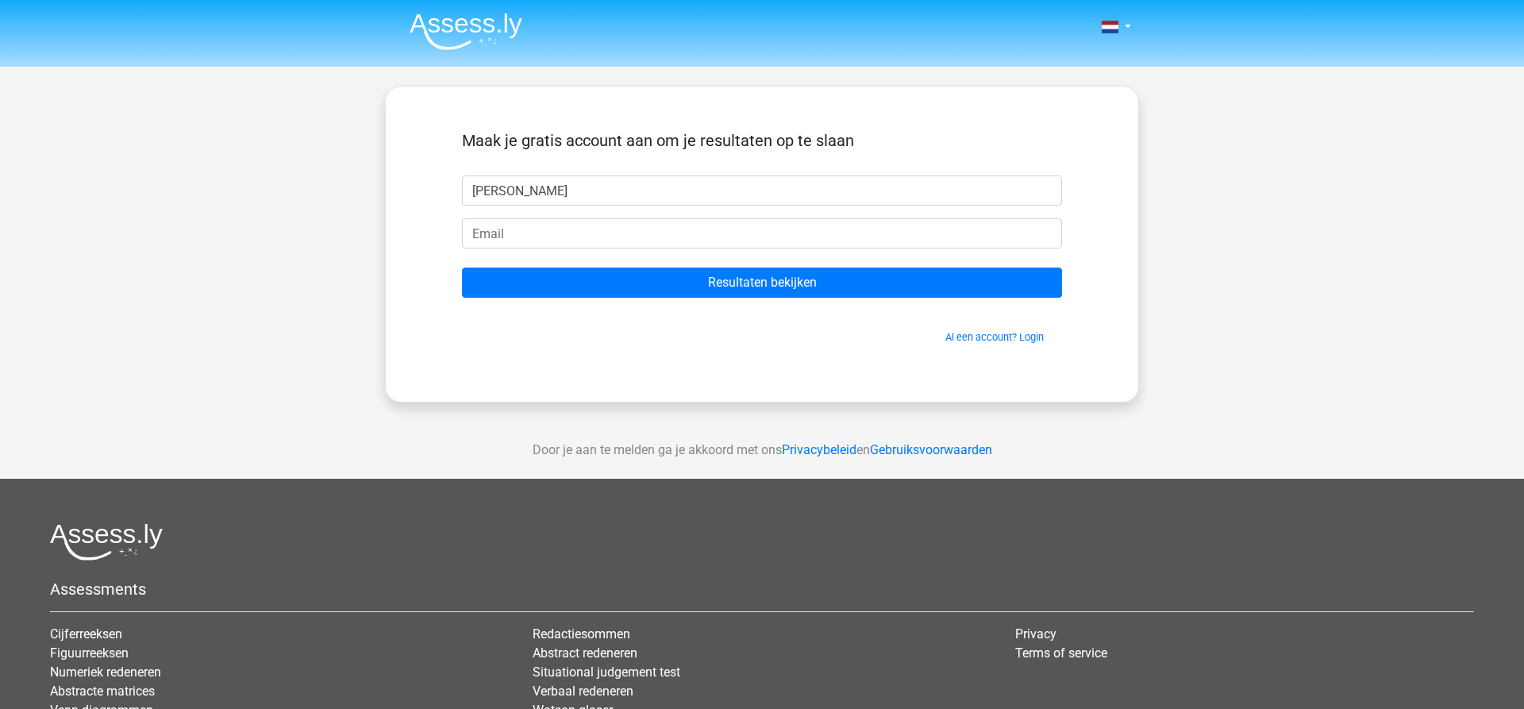
type input "[PERSON_NAME]"
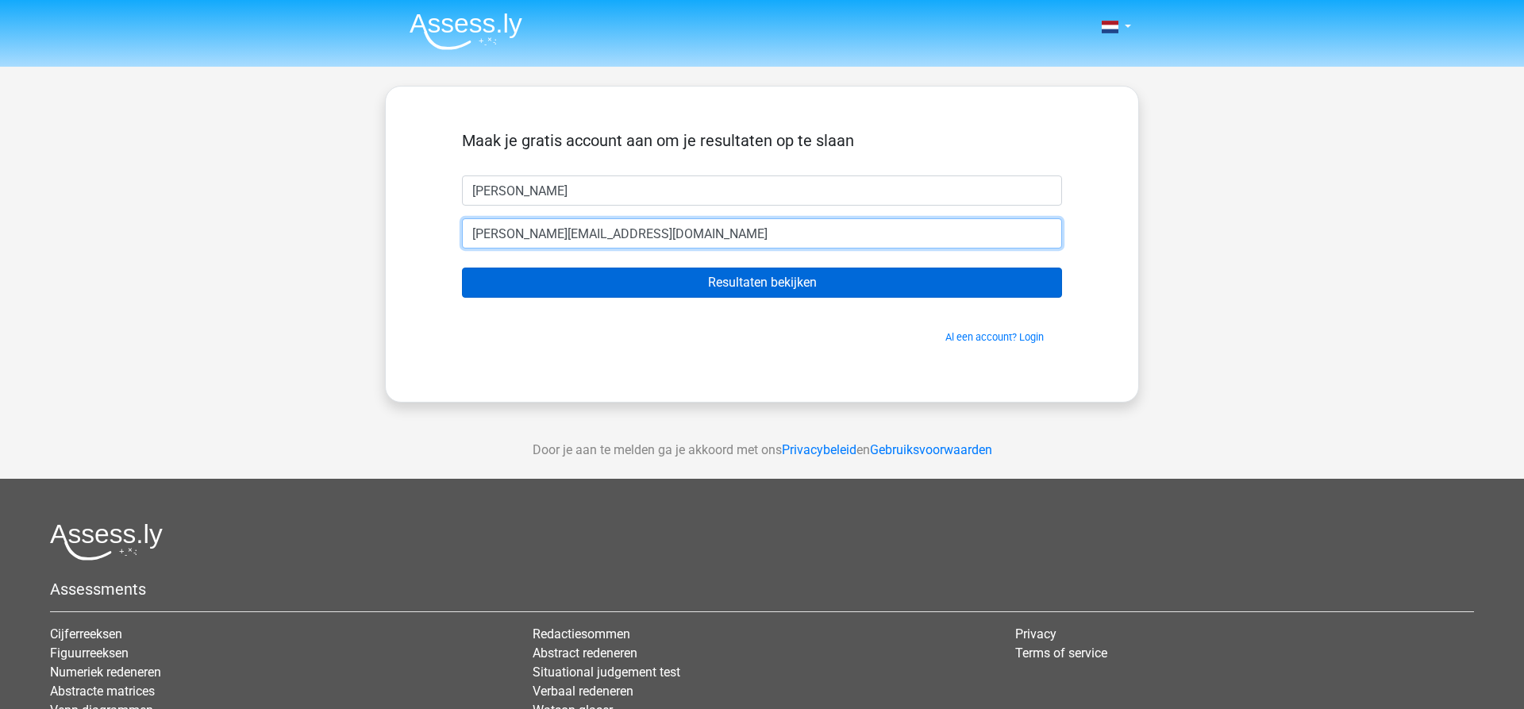
type input "carla.moeur@telenet.be"
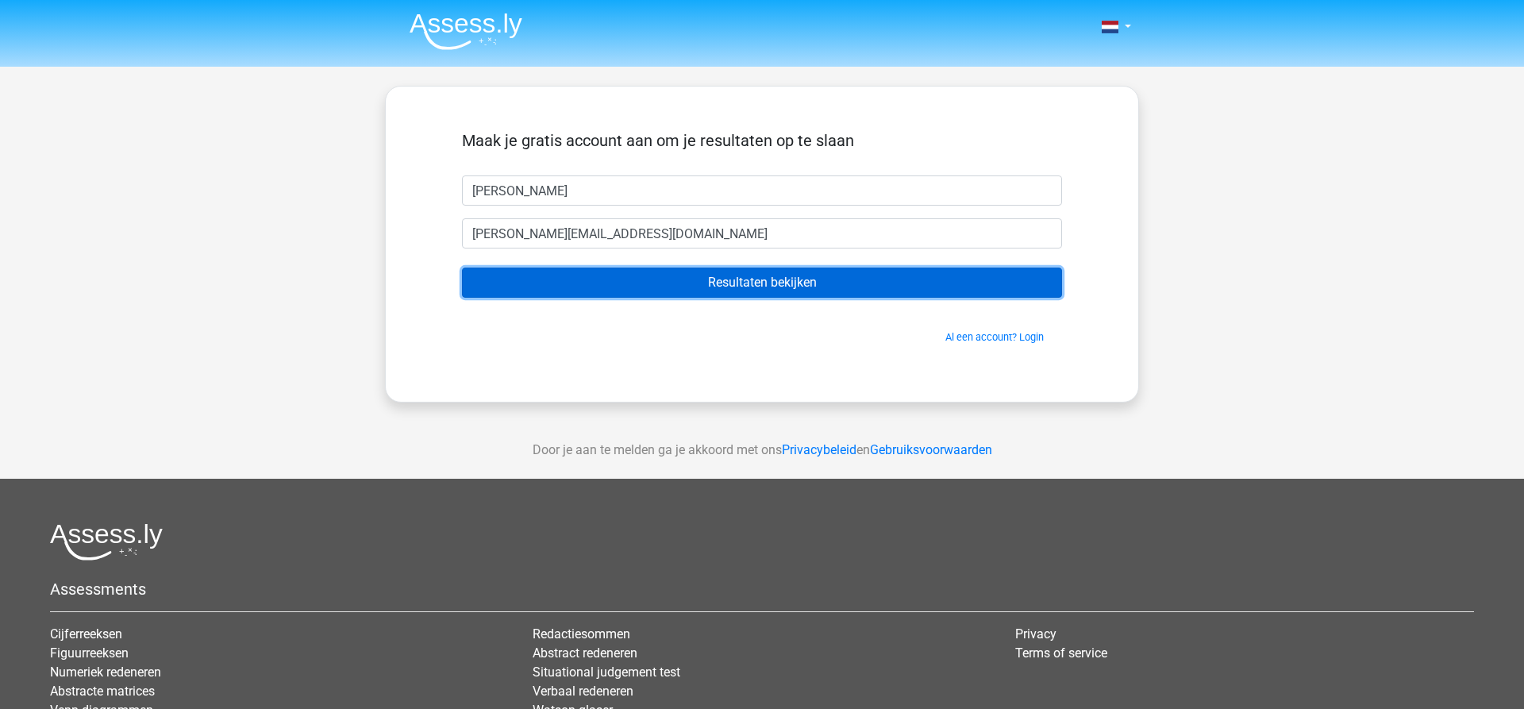
click at [724, 281] on input "Resultaten bekijken" at bounding box center [762, 283] width 600 height 30
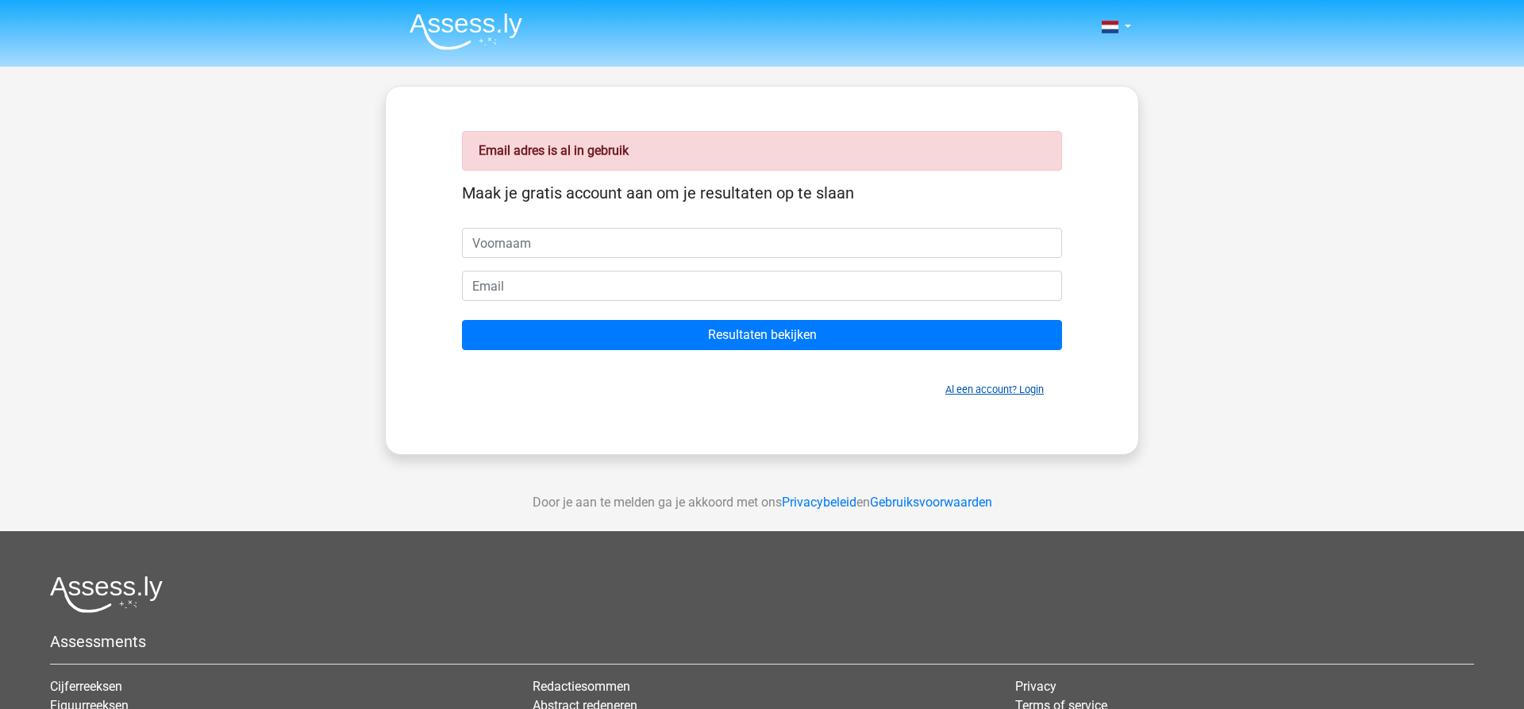
click at [996, 391] on link "Al een account? Login" at bounding box center [995, 389] width 98 height 12
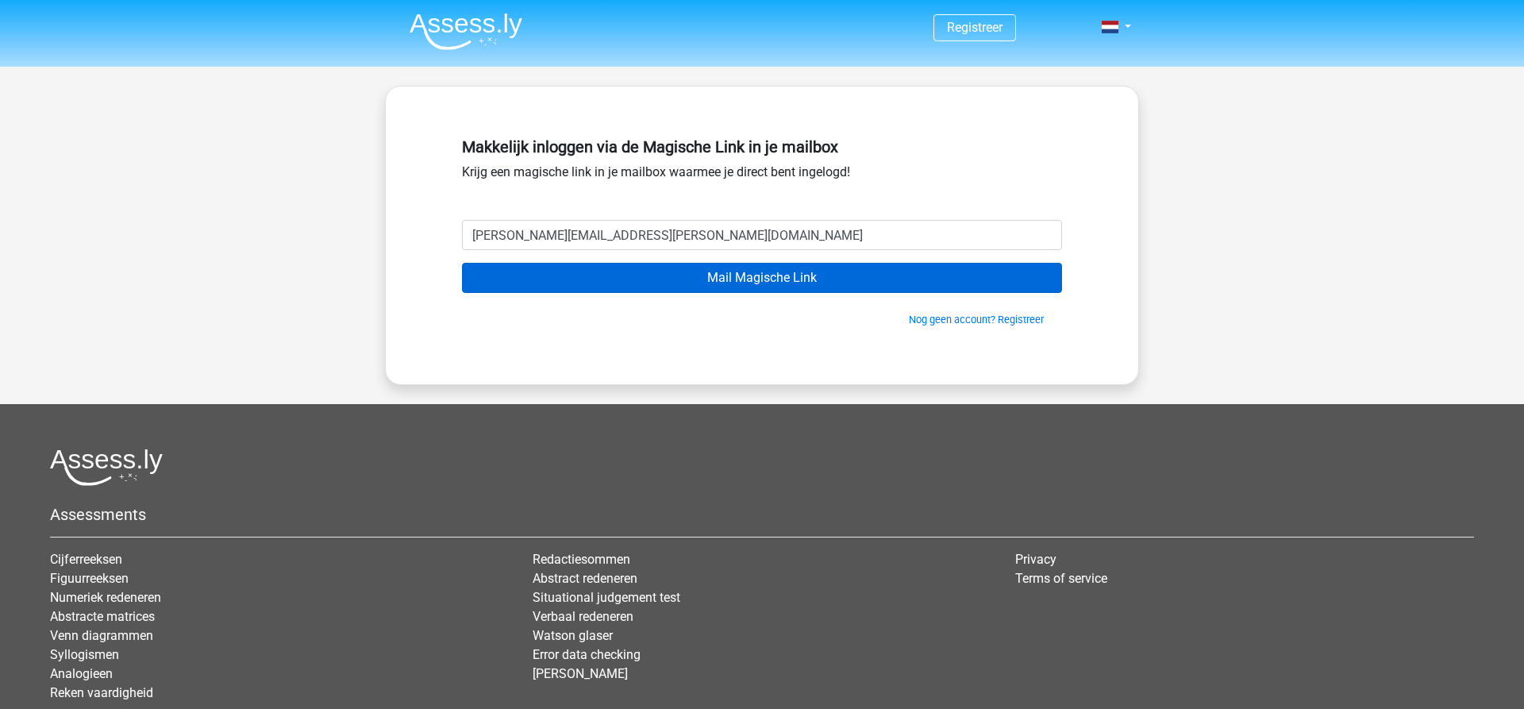
type input "[PERSON_NAME][EMAIL_ADDRESS][PERSON_NAME][DOMAIN_NAME]"
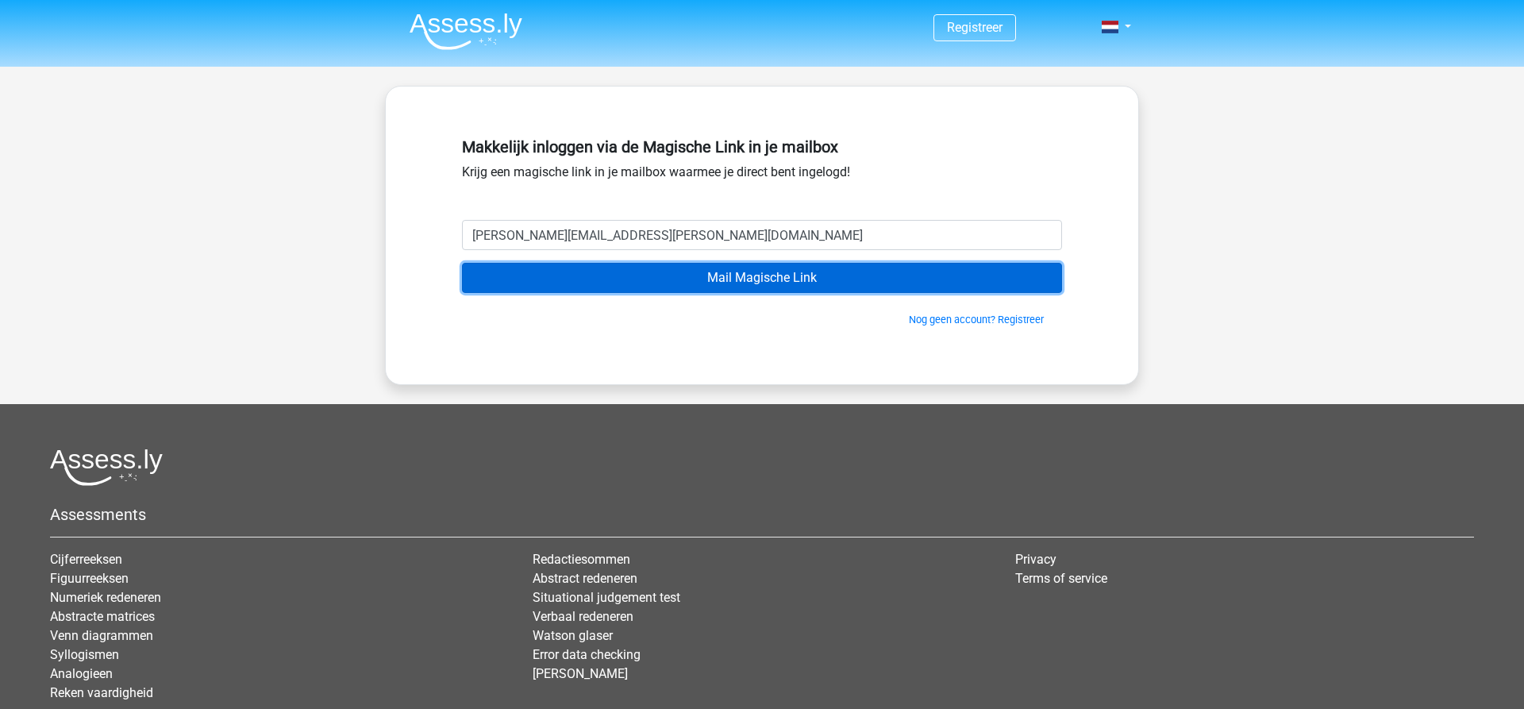
click at [734, 276] on input "Mail Magische Link" at bounding box center [762, 278] width 600 height 30
